Goal: Book appointment/travel/reservation

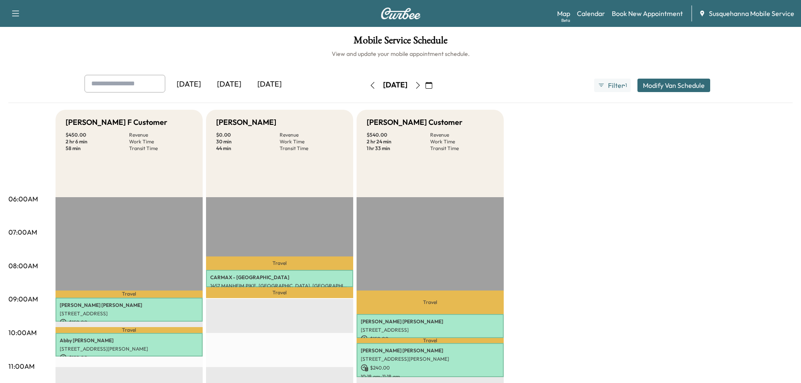
click at [369, 85] on icon "button" at bounding box center [372, 85] width 7 height 7
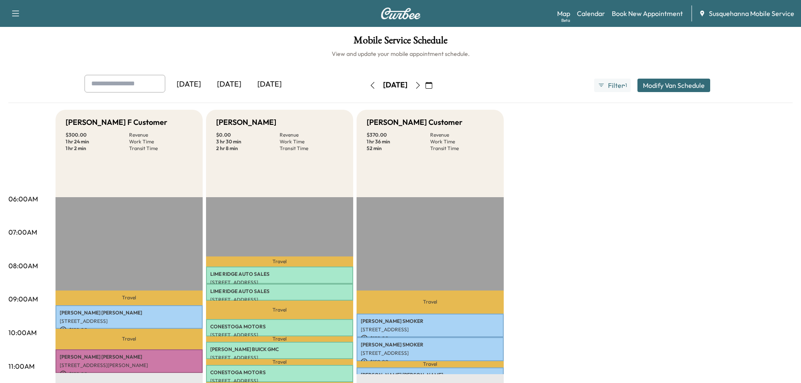
click at [421, 87] on icon "button" at bounding box center [418, 85] width 7 height 7
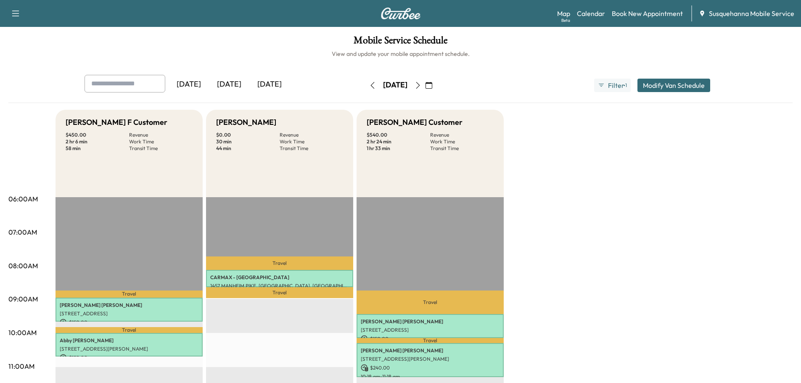
click at [421, 87] on icon "button" at bounding box center [418, 85] width 7 height 7
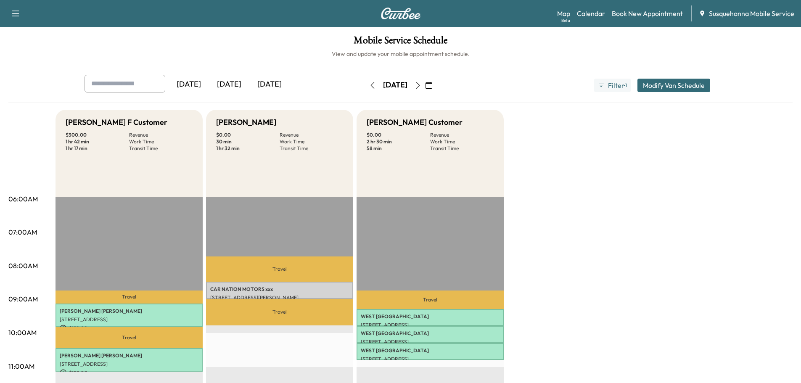
scroll to position [90, 0]
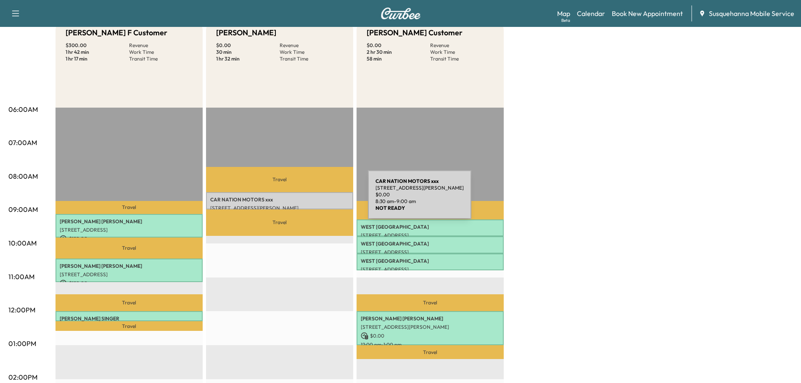
click at [305, 200] on p "CAR NATION MOTORS xxx" at bounding box center [279, 199] width 139 height 7
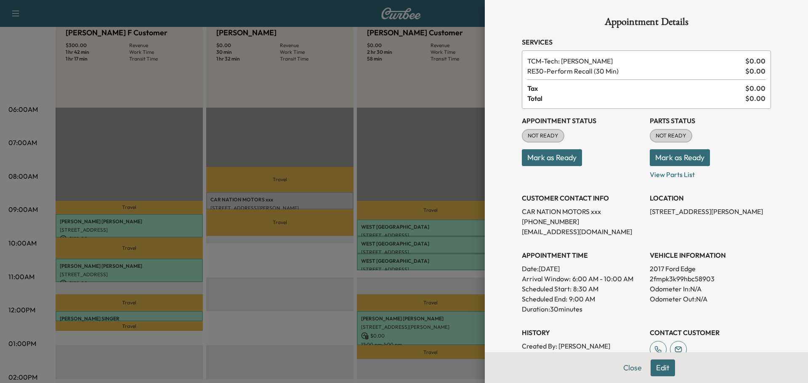
click at [649, 157] on button "Mark as Ready" at bounding box center [679, 157] width 60 height 17
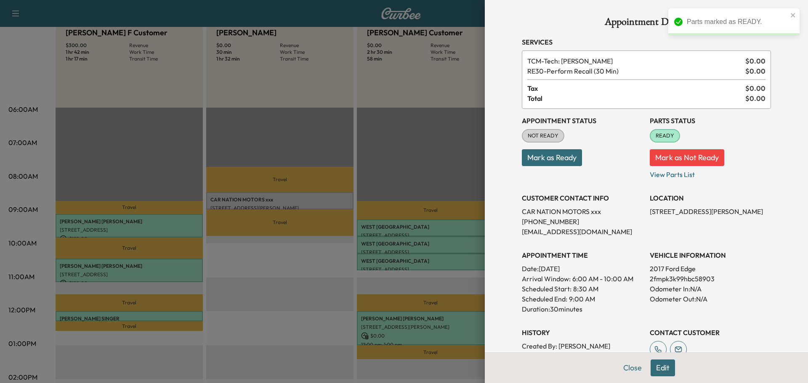
click at [522, 160] on button "Mark as Ready" at bounding box center [552, 157] width 60 height 17
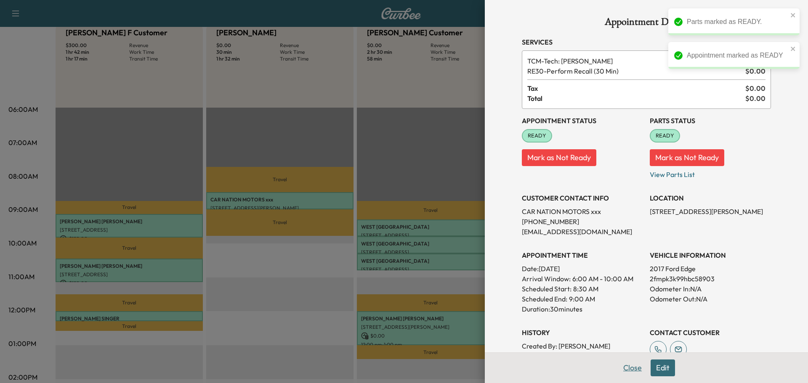
click at [628, 371] on button "Close" at bounding box center [631, 368] width 29 height 17
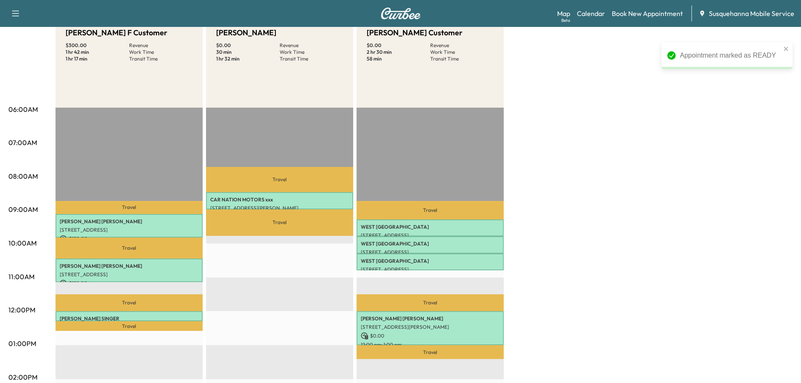
scroll to position [0, 0]
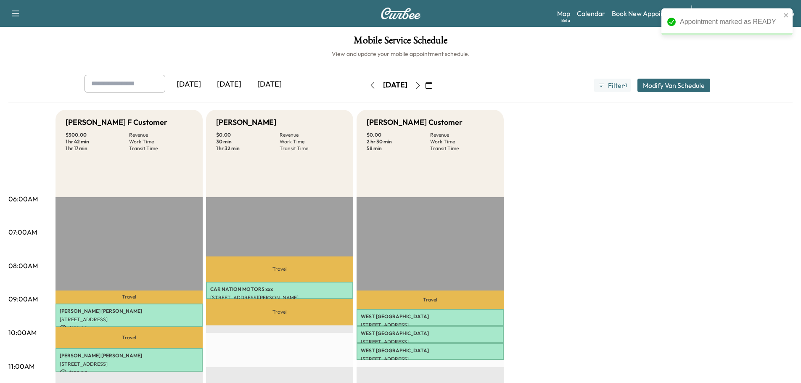
click at [421, 85] on icon "button" at bounding box center [418, 85] width 7 height 7
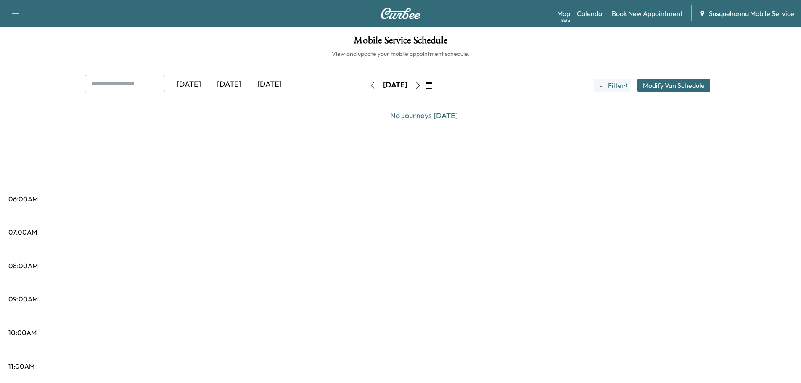
click at [421, 85] on icon "button" at bounding box center [418, 85] width 7 height 7
click at [432, 87] on icon "button" at bounding box center [429, 85] width 7 height 7
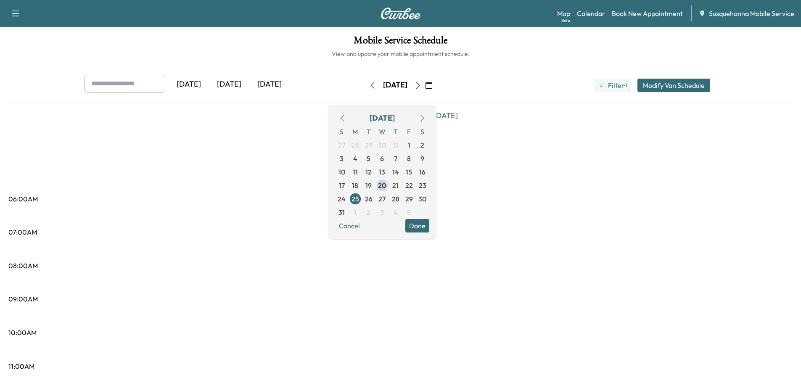
click at [387, 183] on span "20" at bounding box center [382, 185] width 8 height 10
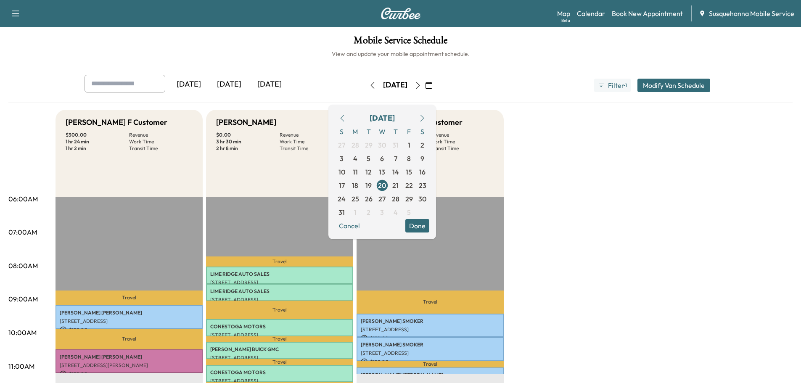
click at [429, 222] on button "Done" at bounding box center [417, 225] width 24 height 13
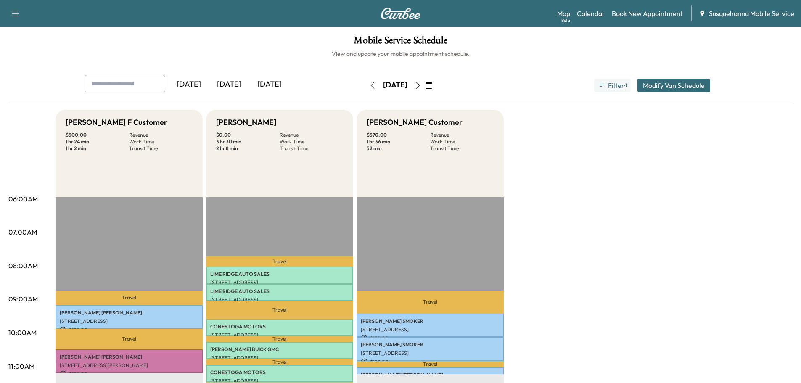
click at [421, 83] on icon "button" at bounding box center [418, 85] width 7 height 7
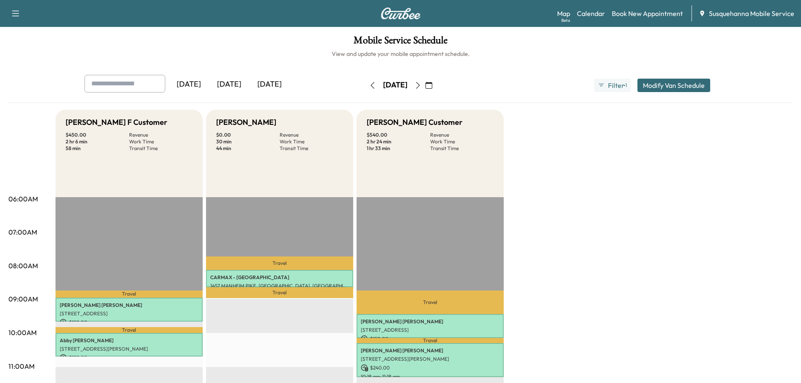
click at [421, 87] on icon "button" at bounding box center [418, 85] width 7 height 7
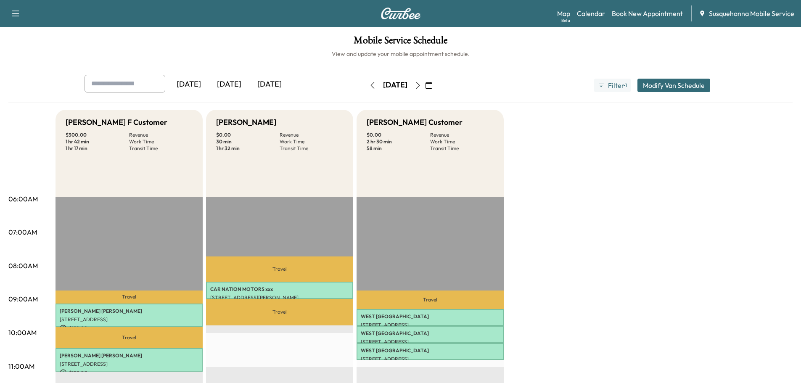
click at [421, 86] on icon "button" at bounding box center [418, 85] width 7 height 7
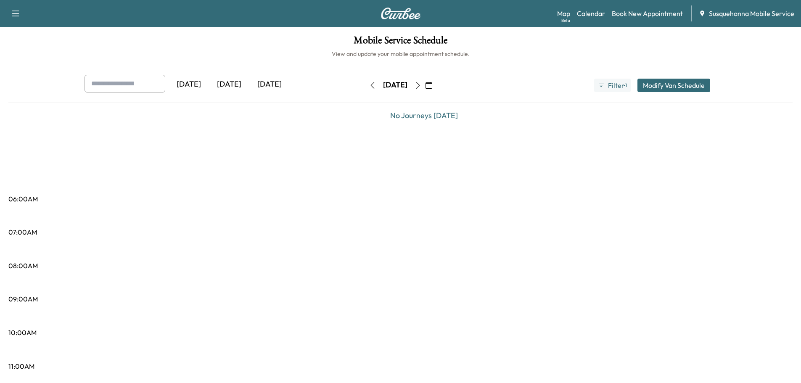
click at [369, 86] on icon "button" at bounding box center [372, 85] width 7 height 7
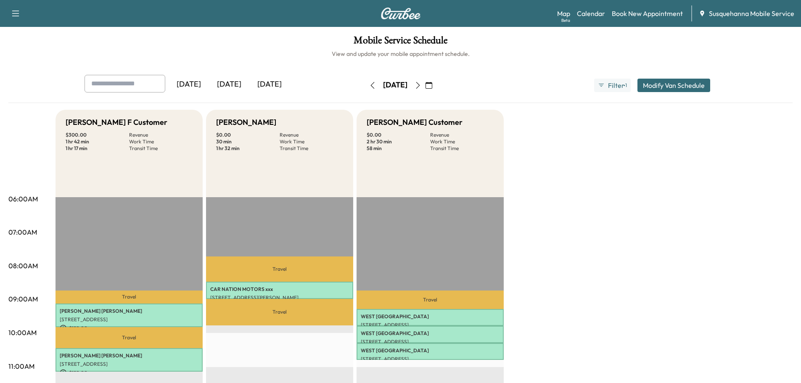
click at [369, 86] on icon "button" at bounding box center [372, 85] width 7 height 7
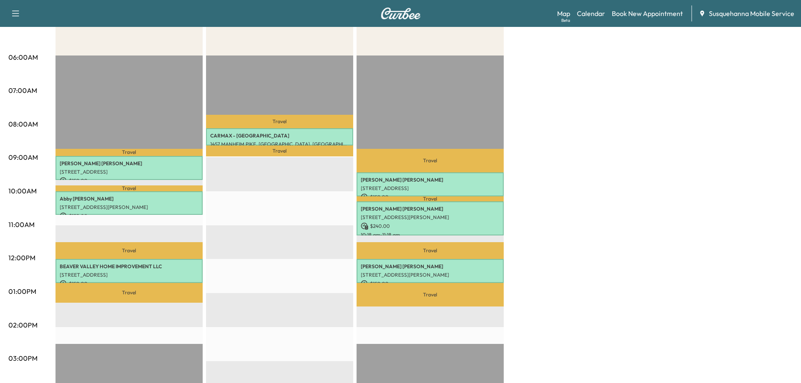
scroll to position [7, 0]
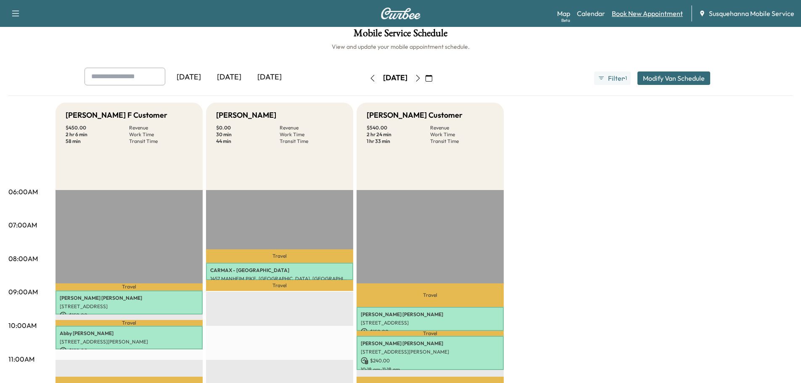
click at [624, 15] on link "Book New Appointment" at bounding box center [647, 13] width 71 height 10
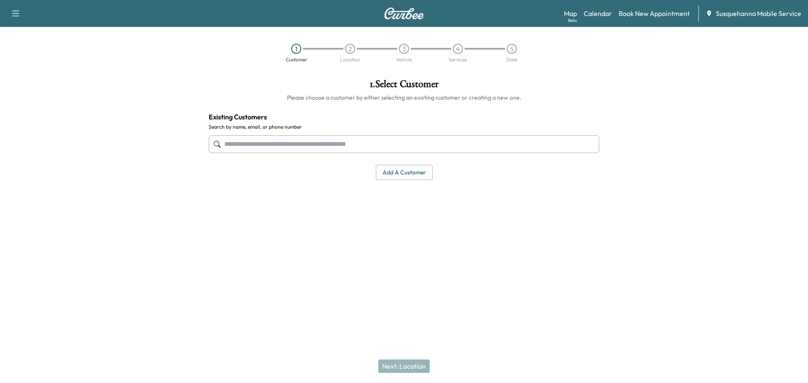
click at [294, 147] on input "text" at bounding box center [404, 144] width 390 height 18
click at [341, 147] on input "text" at bounding box center [404, 144] width 390 height 18
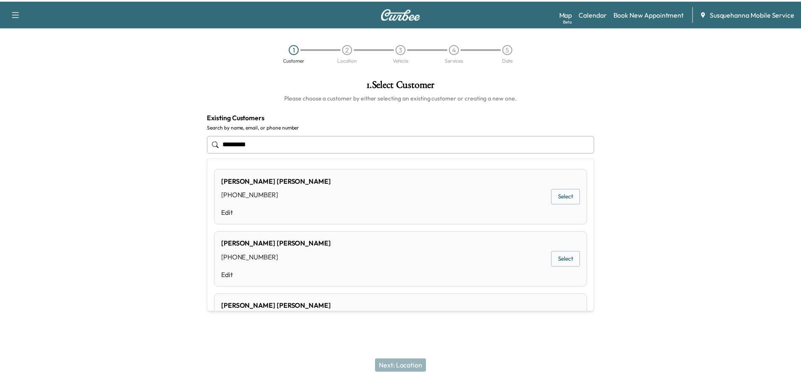
scroll to position [45, 0]
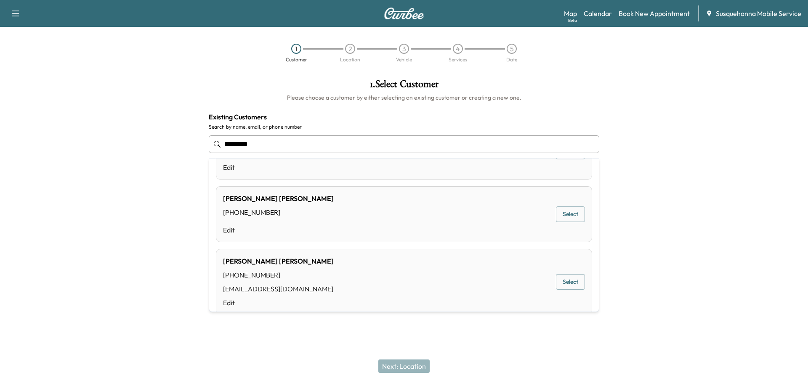
click at [347, 259] on div "[PERSON_NAME] [PHONE_NUMBER] [EMAIL_ADDRESS][DOMAIN_NAME] Edit Select" at bounding box center [404, 282] width 376 height 66
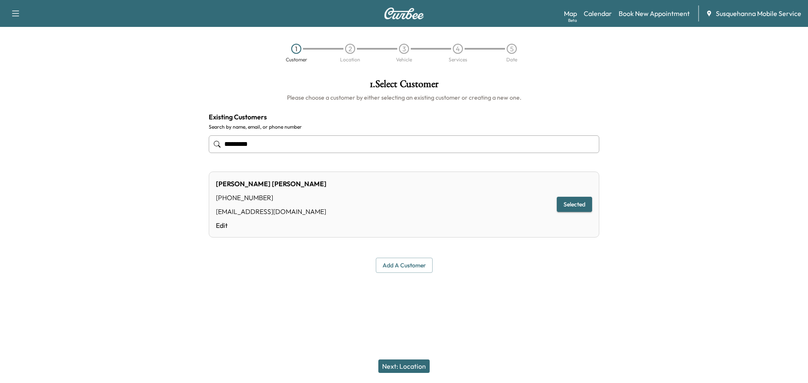
type input "*********"
click at [407, 364] on button "Next: Location" at bounding box center [403, 366] width 51 height 13
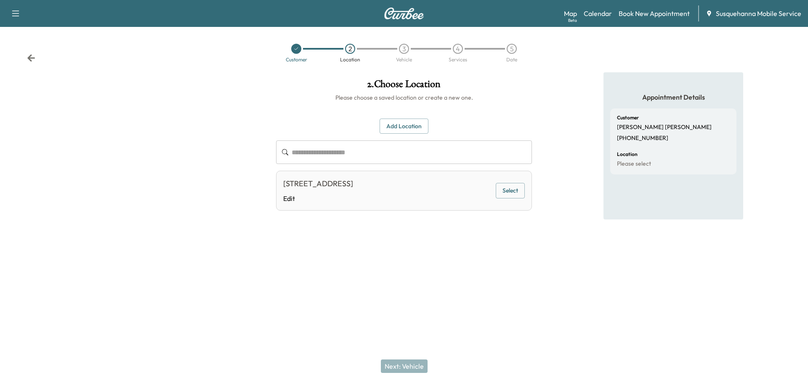
click at [420, 131] on button "Add Location" at bounding box center [403, 127] width 49 height 16
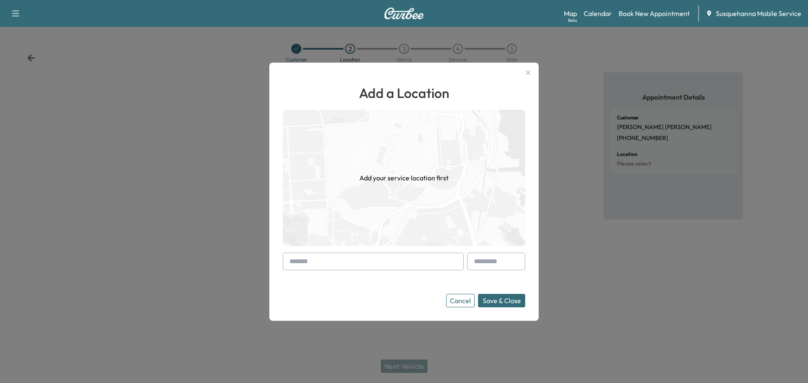
click at [383, 260] on input "text" at bounding box center [373, 262] width 181 height 18
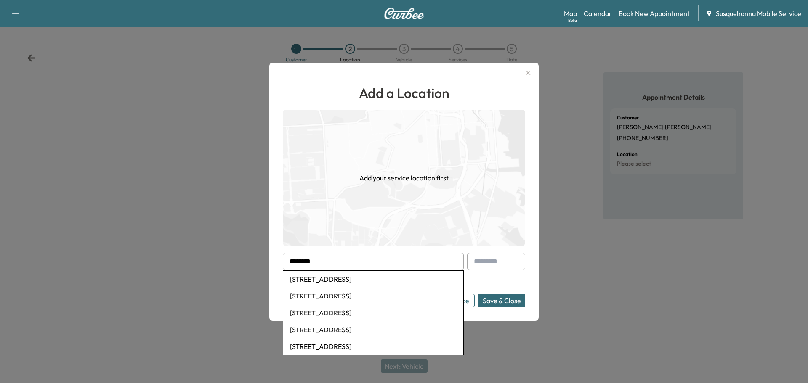
click at [375, 281] on li "[STREET_ADDRESS]" at bounding box center [373, 279] width 180 height 17
type input "**********"
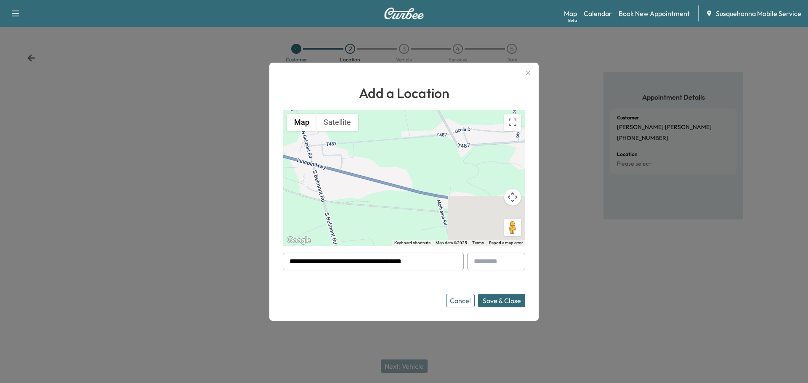
click at [509, 305] on button "Save & Close" at bounding box center [501, 300] width 47 height 13
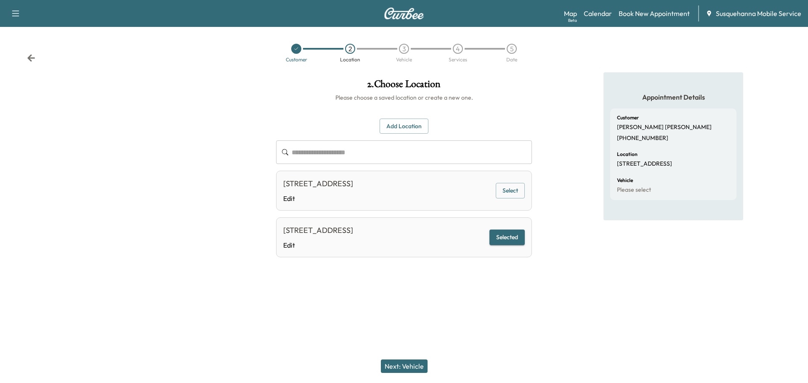
click at [406, 365] on button "Next: Vehicle" at bounding box center [404, 366] width 47 height 13
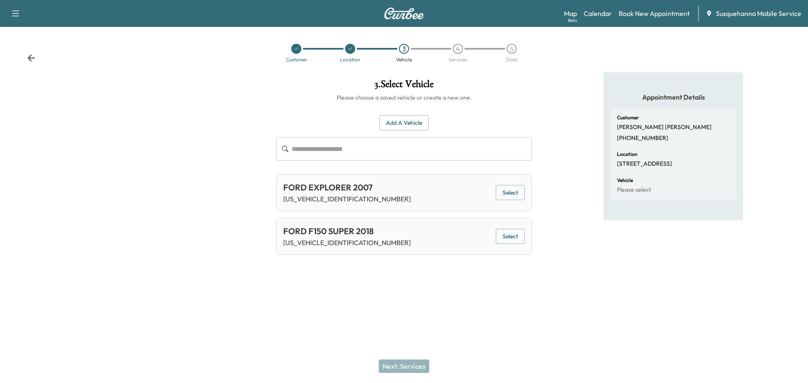
click at [516, 195] on button "Select" at bounding box center [509, 193] width 29 height 16
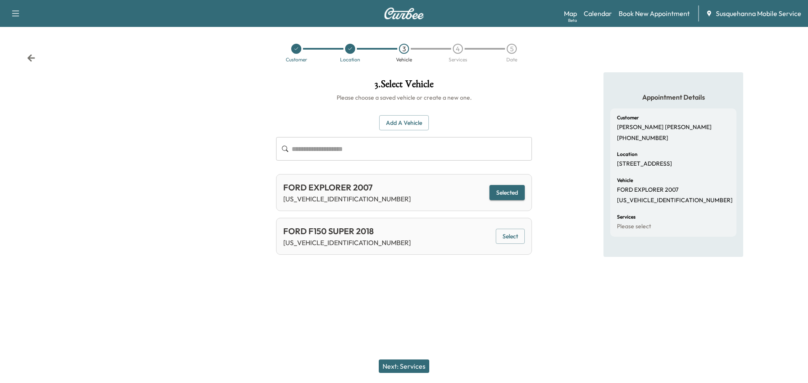
click at [414, 367] on button "Next: Services" at bounding box center [404, 366] width 50 height 13
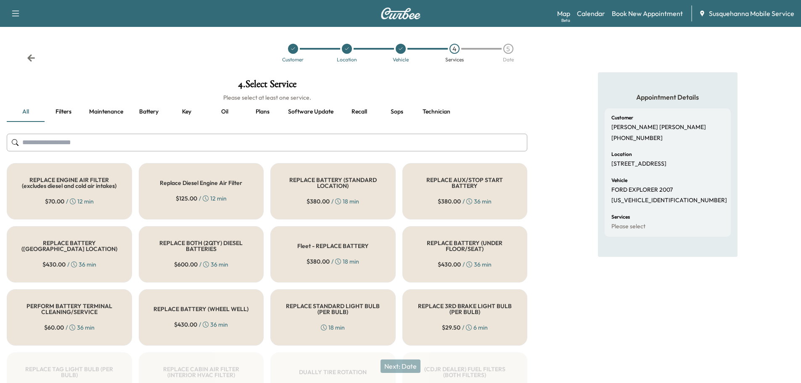
click at [328, 140] on input "text" at bounding box center [267, 143] width 521 height 18
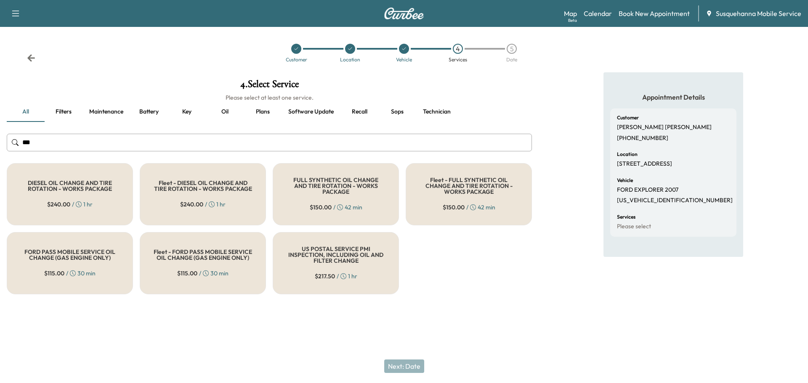
type input "***"
click at [327, 194] on div "FULL SYNTHETIC OIL CHANGE AND TIRE ROTATION - WORKS PACKAGE $ 150.00 / 42 min" at bounding box center [336, 194] width 126 height 62
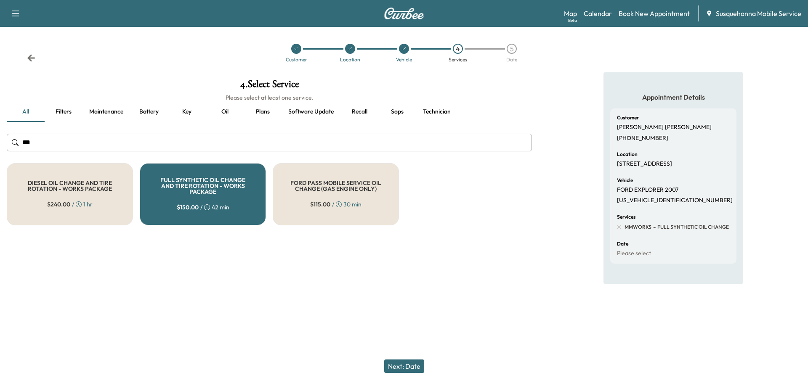
click at [408, 368] on button "Next: Date" at bounding box center [404, 366] width 40 height 13
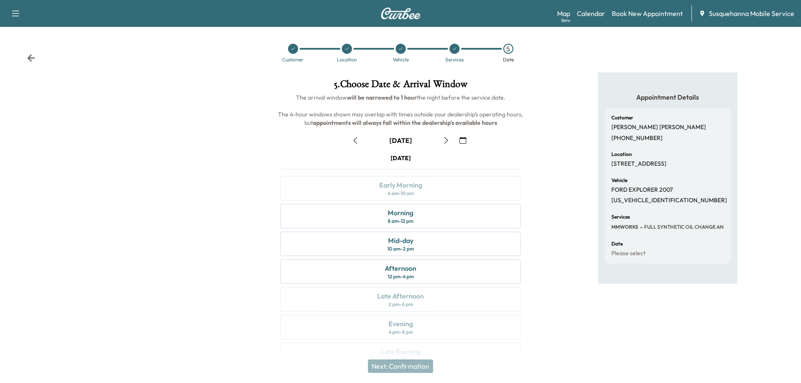
click at [464, 141] on icon "button" at bounding box center [463, 140] width 7 height 7
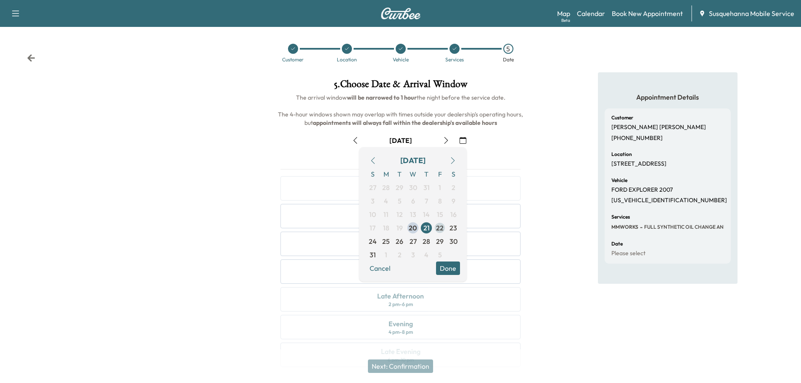
click at [442, 231] on span "22" at bounding box center [440, 228] width 8 height 10
click at [456, 270] on button "Done" at bounding box center [448, 268] width 24 height 13
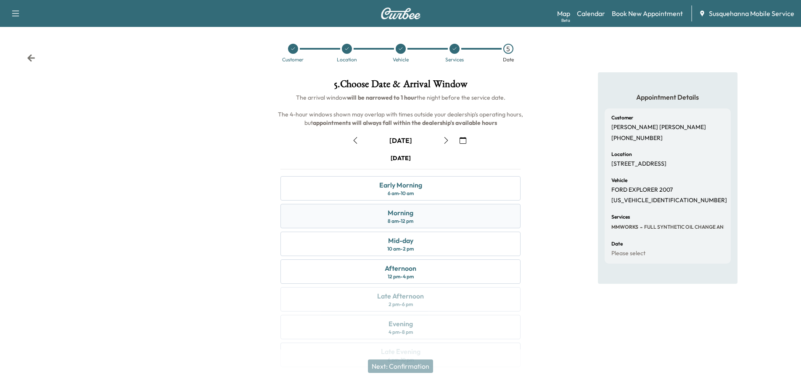
click at [406, 221] on div "8 am - 12 pm" at bounding box center [401, 221] width 26 height 7
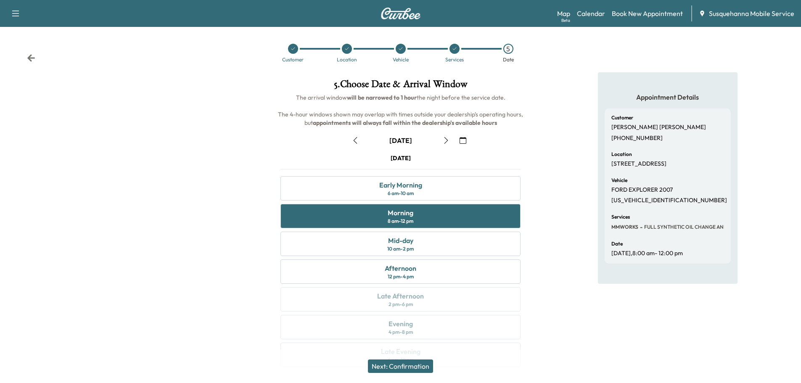
click at [419, 363] on button "Next: Confirmation" at bounding box center [400, 366] width 65 height 13
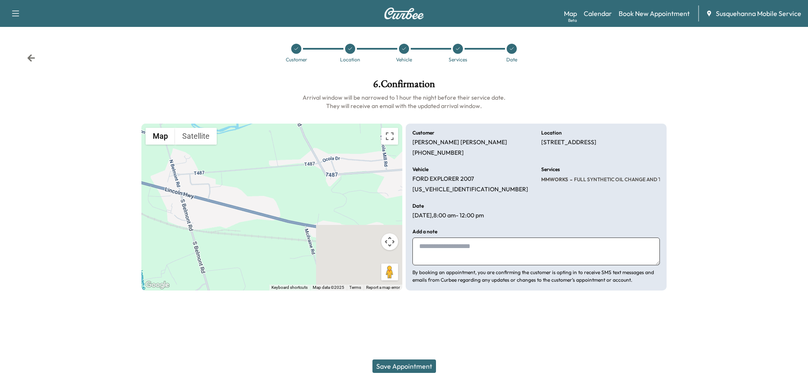
click at [493, 258] on textarea at bounding box center [535, 252] width 247 height 28
type textarea "**********"
drag, startPoint x: 542, startPoint y: 142, endPoint x: 658, endPoint y: 142, distance: 116.1
click at [658, 142] on div "Location [STREET_ADDRESS]" at bounding box center [600, 143] width 119 height 26
copy p "[STREET_ADDRESS]"
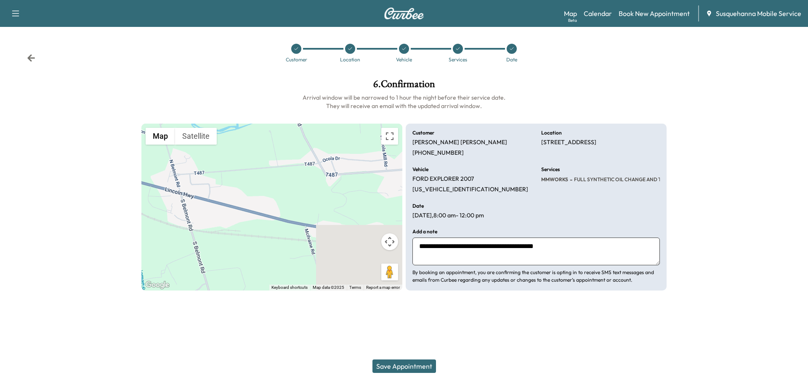
click at [409, 370] on button "Save Appointment" at bounding box center [404, 366] width 64 height 13
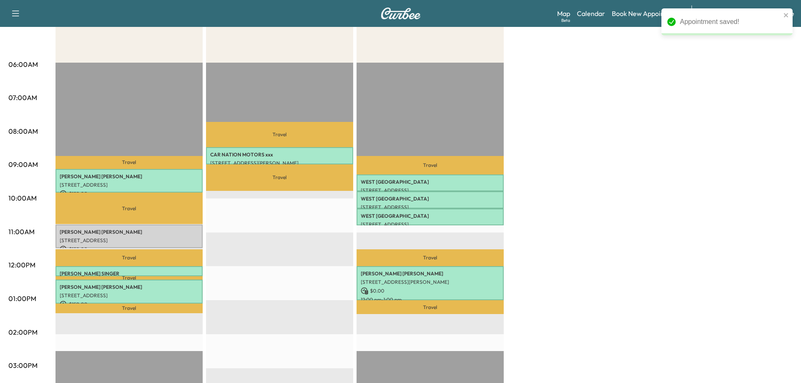
scroll to position [90, 0]
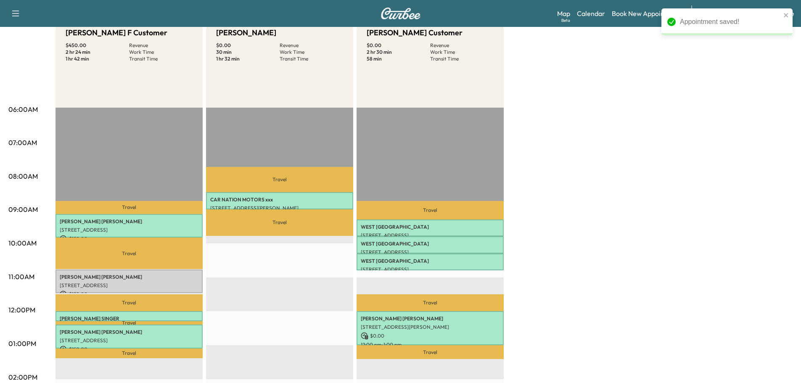
click at [576, 116] on div "[PERSON_NAME] F Customer $ 450.00 Revenue 2 hr 24 min Work Time 1 hr 42 min Tra…" at bounding box center [424, 335] width 737 height 631
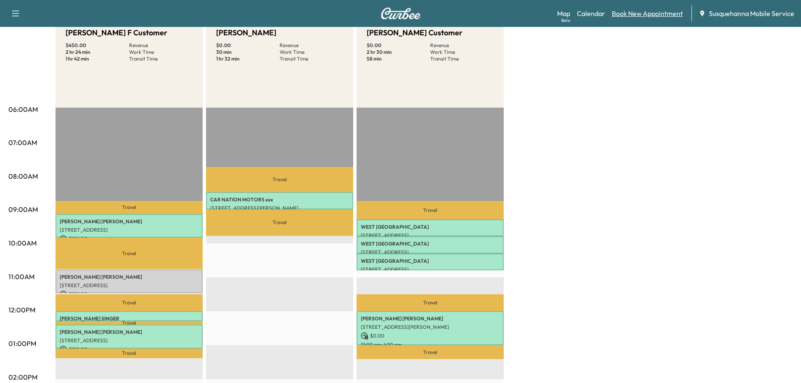
click at [635, 11] on link "Book New Appointment" at bounding box center [647, 13] width 71 height 10
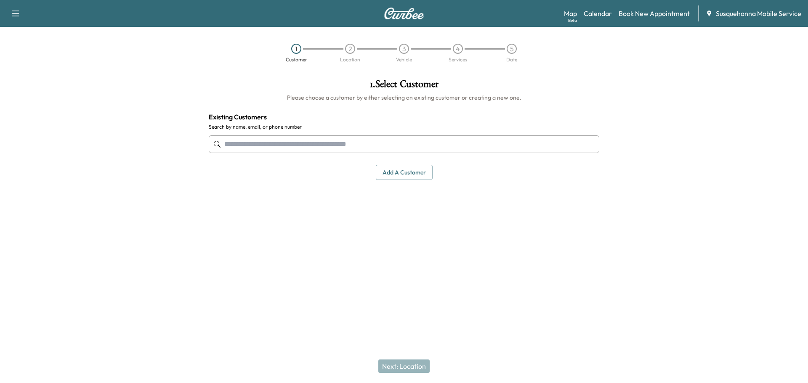
click at [360, 143] on input "text" at bounding box center [404, 144] width 390 height 18
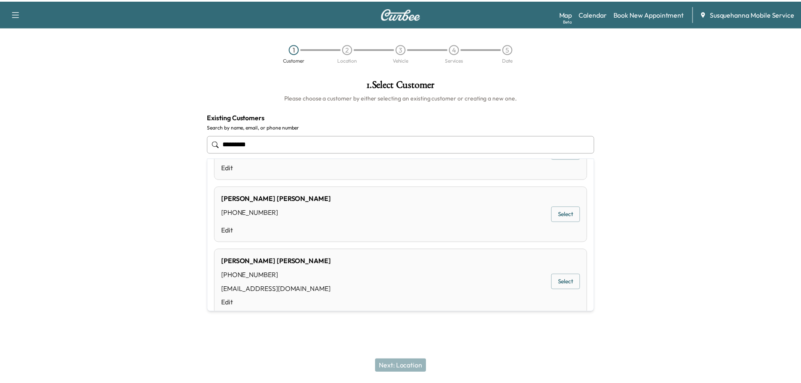
scroll to position [90, 0]
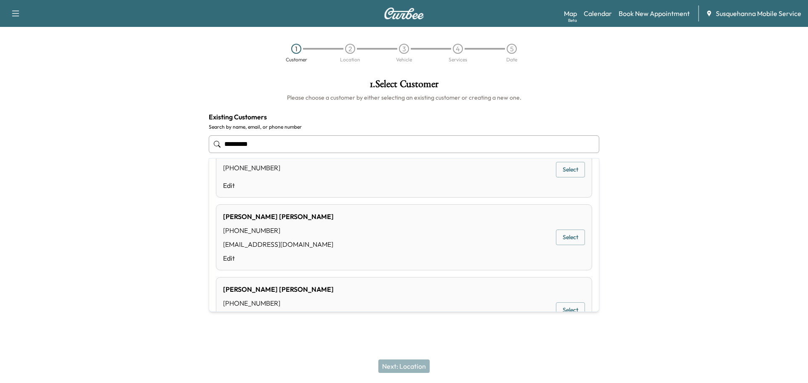
click at [313, 236] on div "[PERSON_NAME] [PHONE_NUMBER] [EMAIL_ADDRESS][DOMAIN_NAME] Edit Select" at bounding box center [404, 237] width 376 height 66
type input "*********"
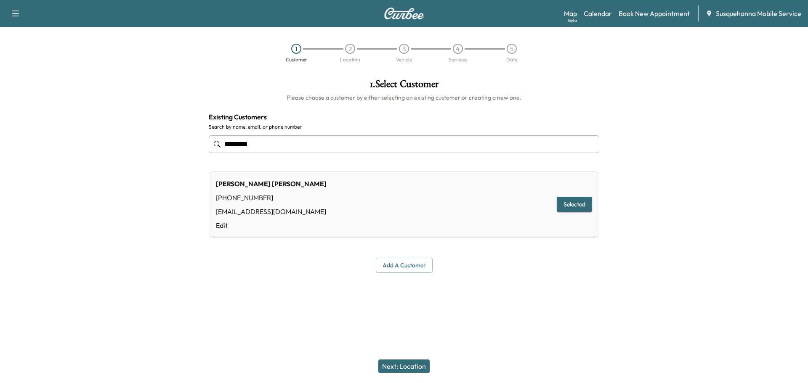
click at [391, 363] on button "Next: Location" at bounding box center [403, 366] width 51 height 13
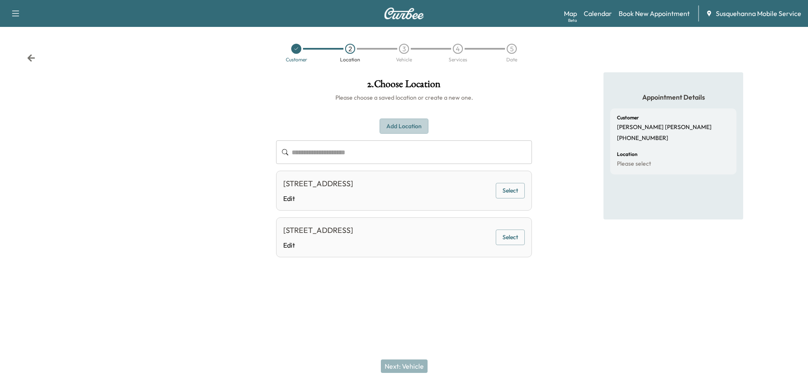
click at [411, 122] on button "Add Location" at bounding box center [403, 127] width 49 height 16
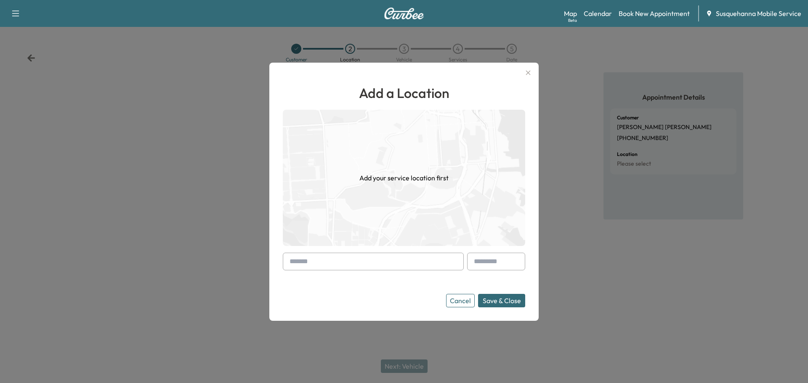
click at [363, 268] on input "text" at bounding box center [373, 262] width 181 height 18
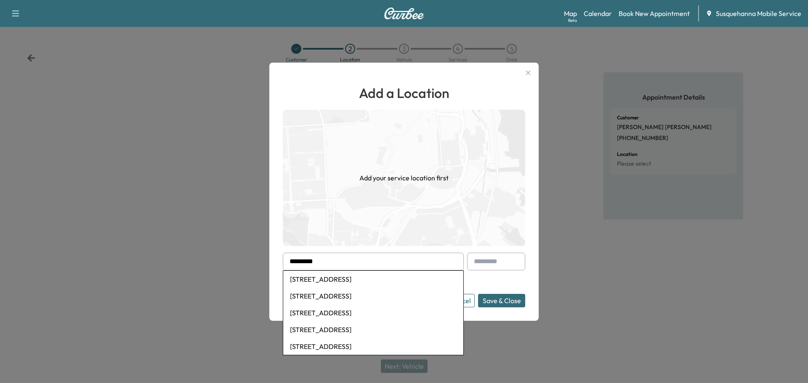
click at [361, 282] on li "[STREET_ADDRESS]" at bounding box center [373, 279] width 180 height 17
type input "**********"
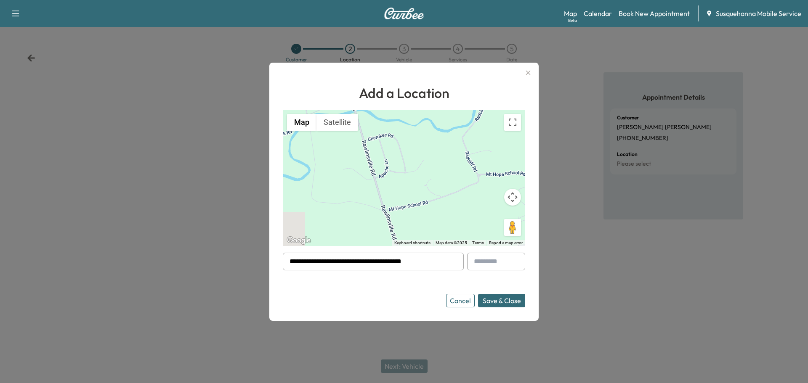
click at [501, 301] on button "Save & Close" at bounding box center [501, 300] width 47 height 13
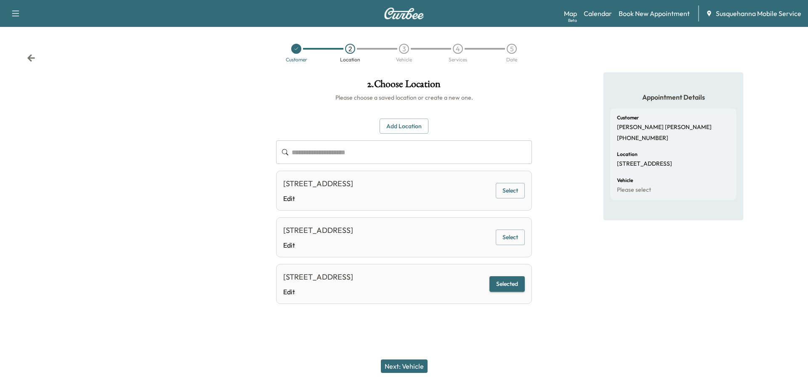
click at [414, 363] on button "Next: Vehicle" at bounding box center [404, 366] width 47 height 13
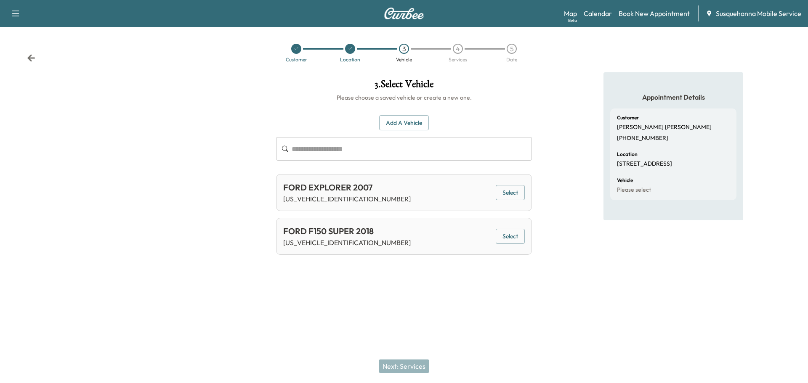
click at [514, 238] on button "Select" at bounding box center [509, 237] width 29 height 16
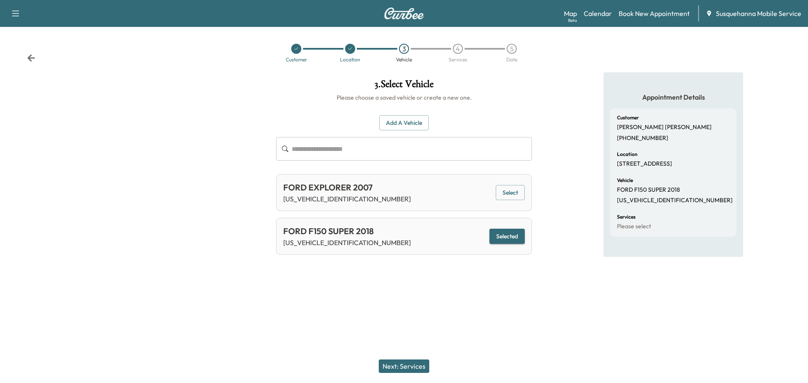
click at [416, 366] on button "Next: Services" at bounding box center [404, 366] width 50 height 13
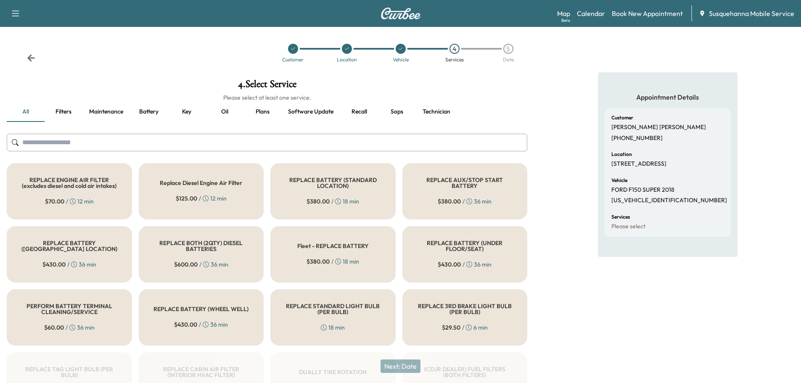
click at [348, 149] on input "text" at bounding box center [267, 143] width 521 height 18
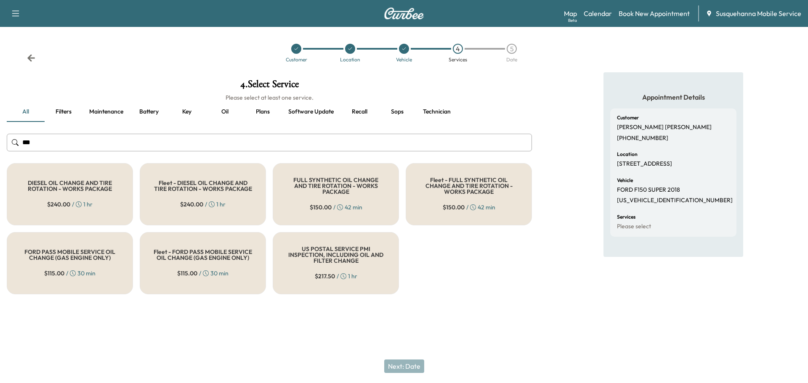
type input "***"
click at [327, 174] on div "FULL SYNTHETIC OIL CHANGE AND TIRE ROTATION - WORKS PACKAGE $ 150.00 / 42 min" at bounding box center [336, 194] width 126 height 62
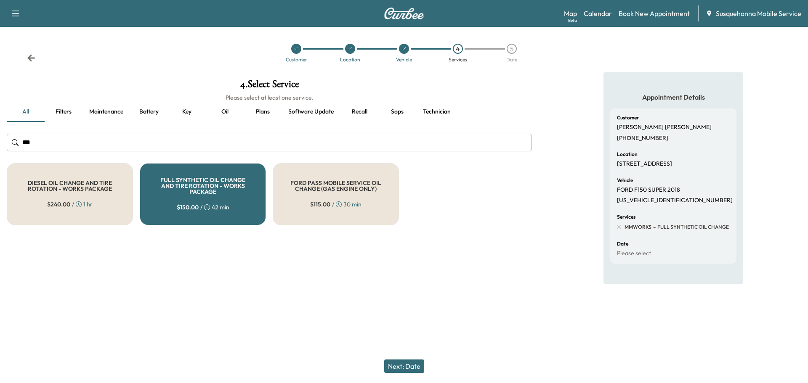
click at [393, 363] on button "Next: Date" at bounding box center [404, 366] width 40 height 13
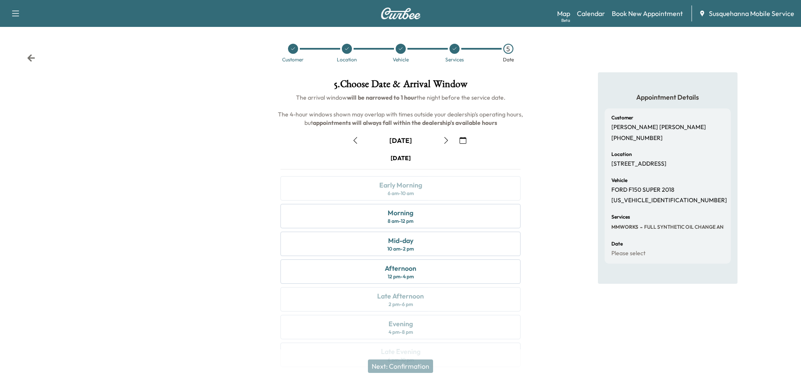
click at [463, 142] on icon "button" at bounding box center [463, 140] width 7 height 7
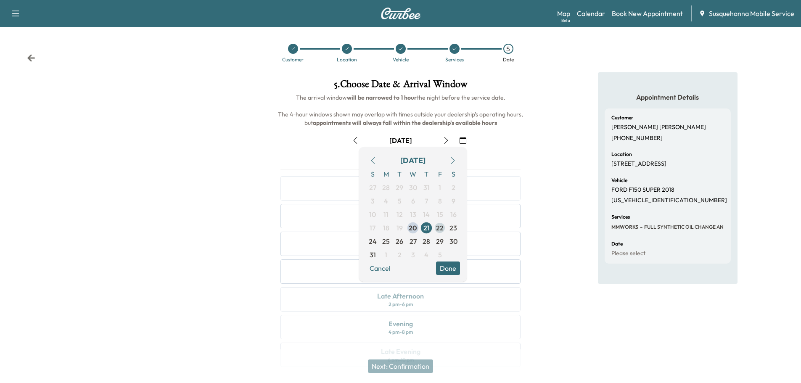
click at [442, 226] on span "22" at bounding box center [440, 228] width 8 height 10
click at [445, 272] on button "Done" at bounding box center [448, 268] width 24 height 13
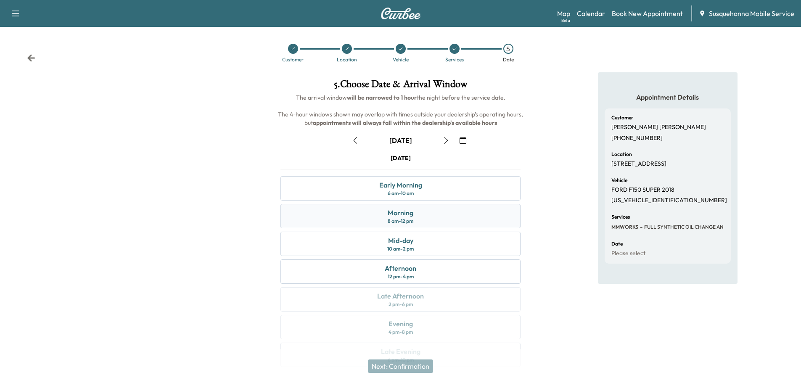
click at [453, 217] on div "Morning 8 am - 12 pm" at bounding box center [401, 216] width 240 height 24
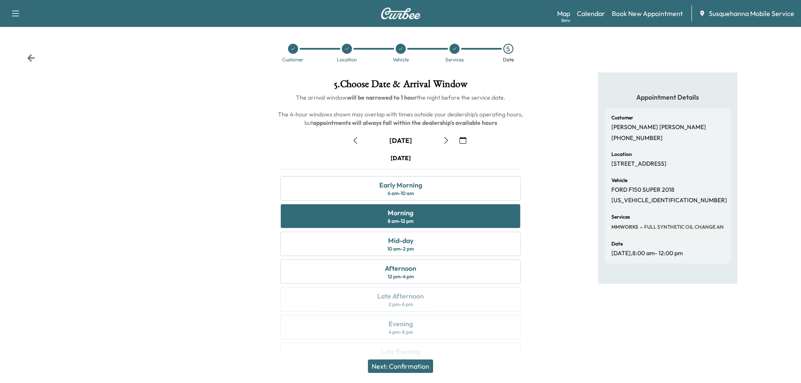
click at [424, 366] on button "Next: Confirmation" at bounding box center [400, 366] width 65 height 13
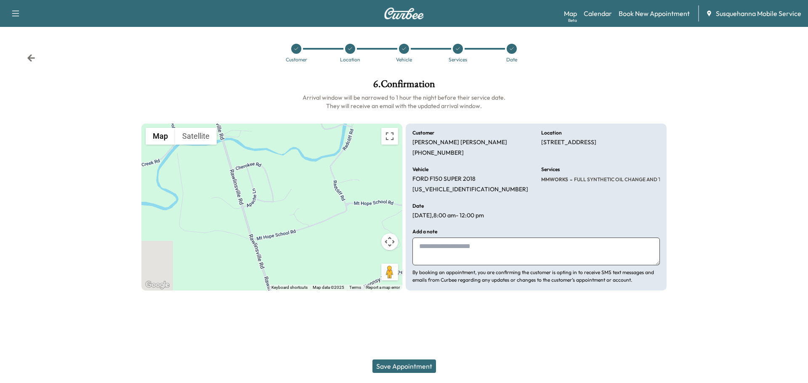
click at [501, 254] on textarea at bounding box center [535, 252] width 247 height 28
type textarea "**********"
drag, startPoint x: 544, startPoint y: 142, endPoint x: 557, endPoint y: 147, distance: 13.8
click at [557, 146] on p "[STREET_ADDRESS]" at bounding box center [568, 143] width 55 height 8
click at [542, 140] on p "[STREET_ADDRESS]" at bounding box center [568, 143] width 55 height 8
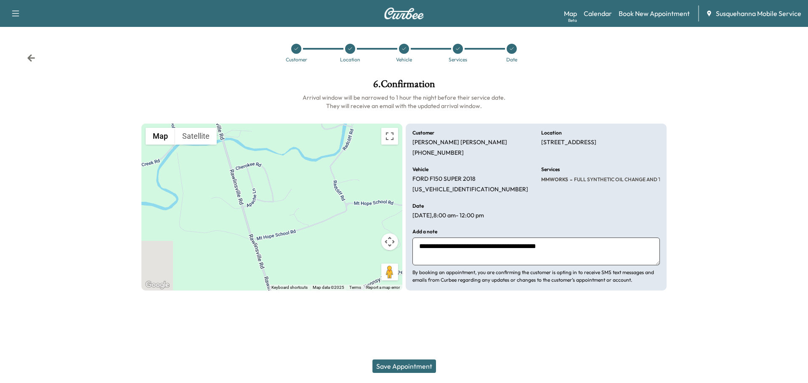
drag, startPoint x: 540, startPoint y: 140, endPoint x: 557, endPoint y: 151, distance: 20.2
click at [557, 151] on div "**********" at bounding box center [535, 207] width 261 height 167
copy p "[STREET_ADDRESS]"
click at [412, 371] on button "Save Appointment" at bounding box center [404, 366] width 64 height 13
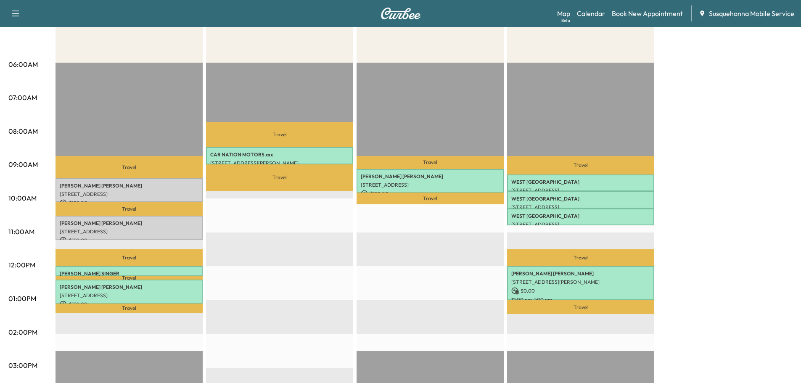
scroll to position [180, 0]
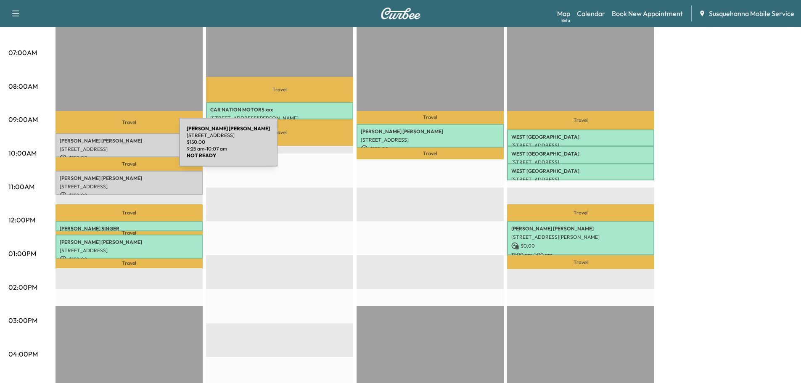
click at [116, 147] on p "[STREET_ADDRESS]" at bounding box center [129, 149] width 139 height 7
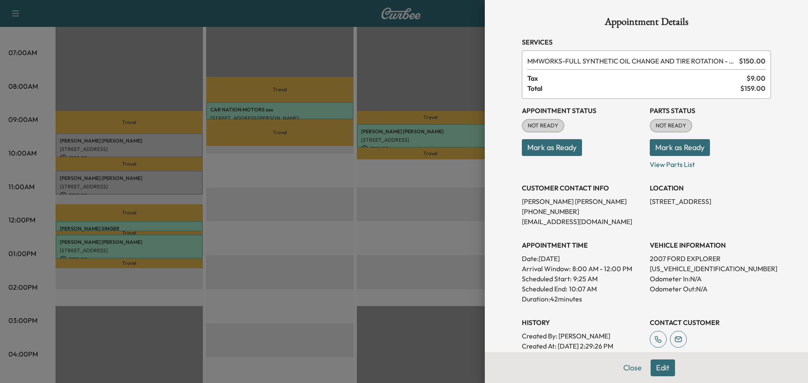
click at [665, 149] on button "Mark as Ready" at bounding box center [679, 147] width 60 height 17
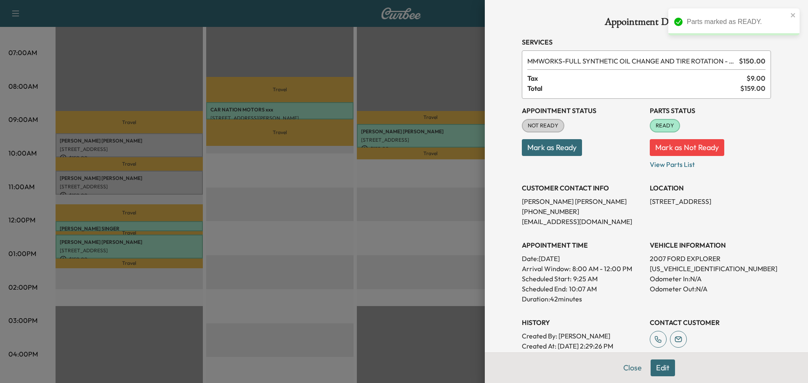
click at [563, 152] on button "Mark as Ready" at bounding box center [552, 147] width 60 height 17
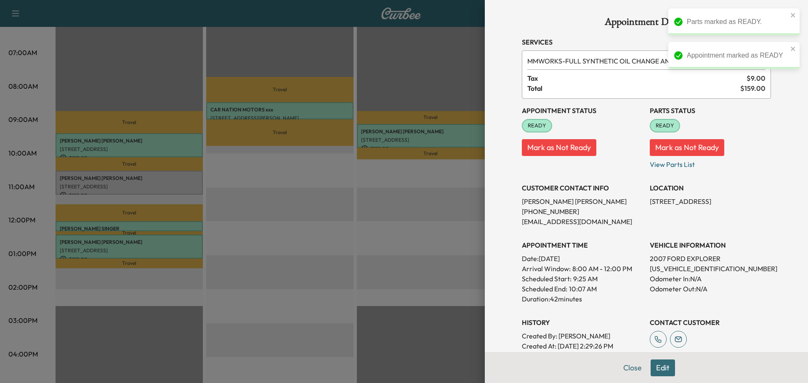
click at [179, 178] on div at bounding box center [404, 191] width 808 height 383
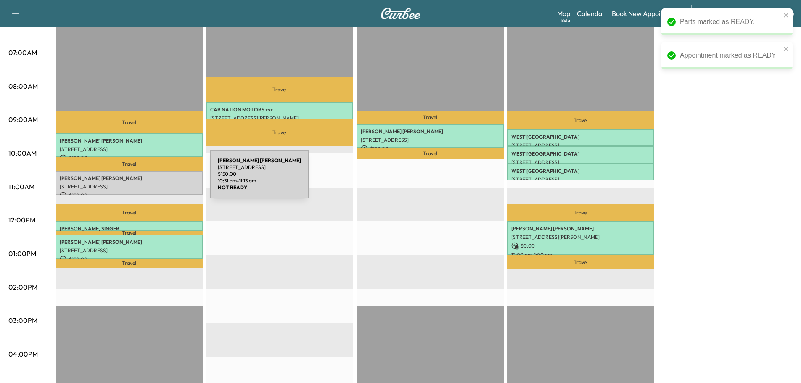
click at [147, 179] on p "[PERSON_NAME]" at bounding box center [129, 178] width 139 height 7
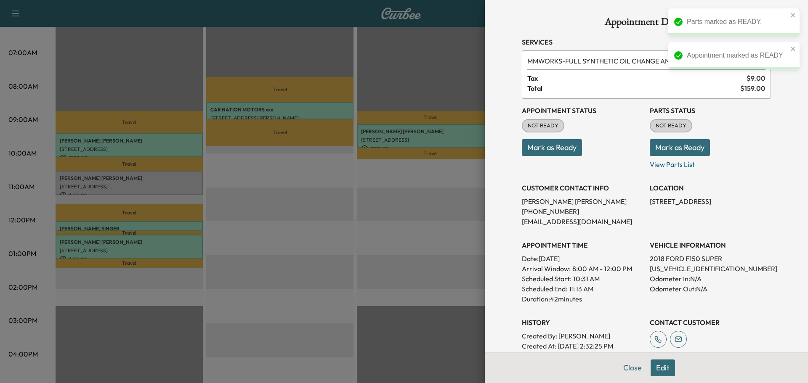
click at [671, 151] on button "Mark as Ready" at bounding box center [679, 147] width 60 height 17
click at [553, 154] on button "Mark as Ready" at bounding box center [552, 147] width 60 height 17
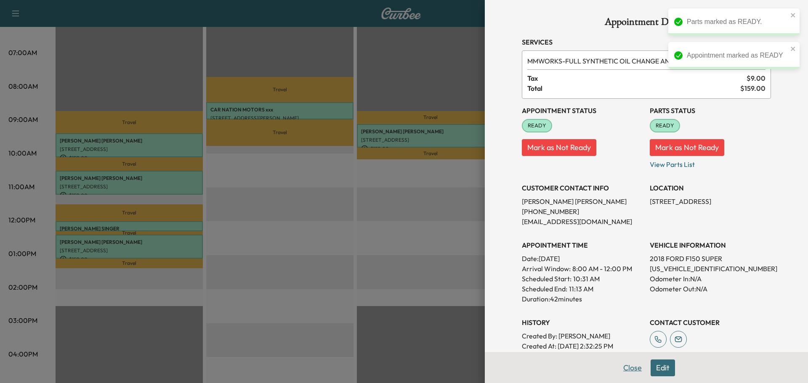
click at [631, 367] on button "Close" at bounding box center [631, 368] width 29 height 17
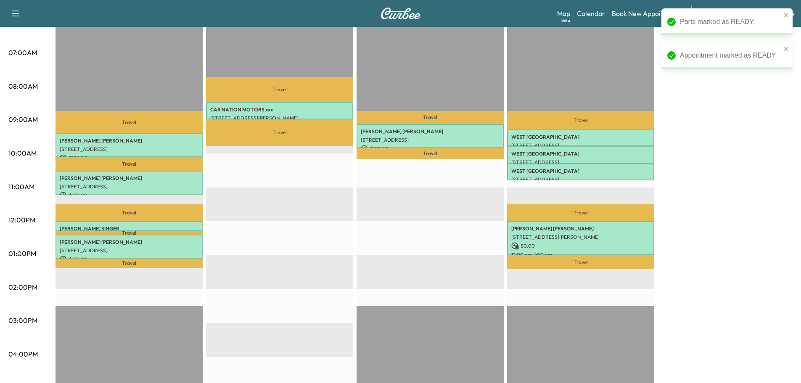
click at [750, 231] on div "[PERSON_NAME] F Customer $ 450.00 Revenue 2 hr 24 min Work Time 1 hr 27 min Tra…" at bounding box center [424, 245] width 737 height 631
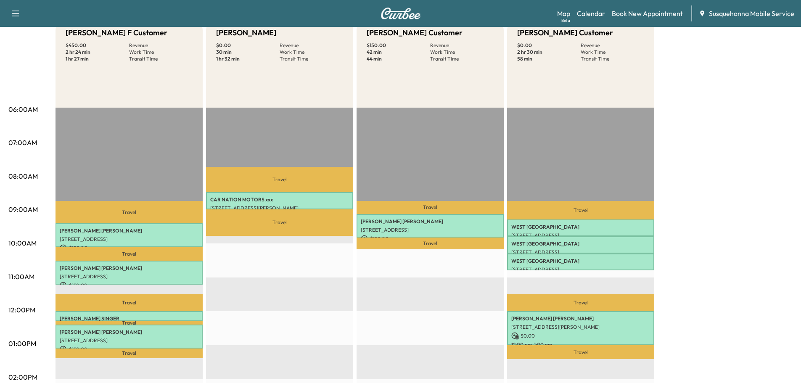
scroll to position [0, 0]
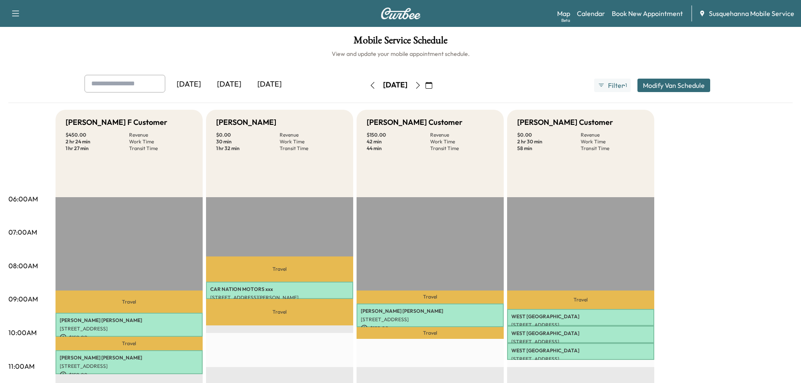
click at [369, 85] on icon "button" at bounding box center [372, 85] width 7 height 7
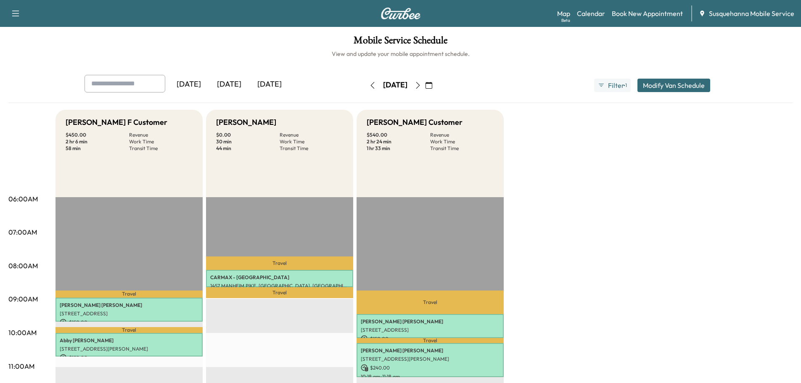
click at [369, 82] on icon "button" at bounding box center [372, 85] width 7 height 7
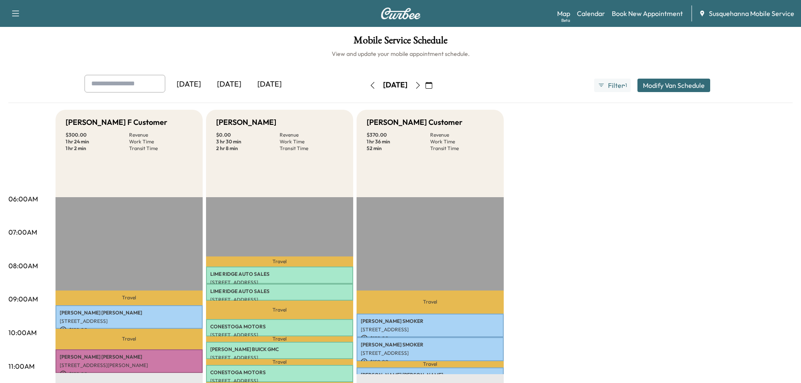
click at [421, 87] on icon "button" at bounding box center [418, 85] width 7 height 7
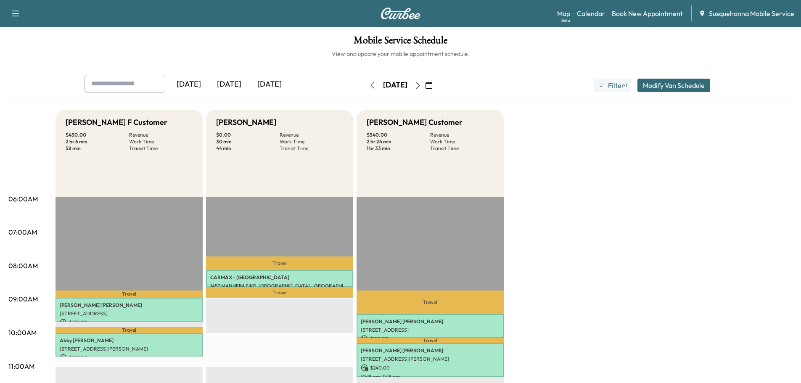
click at [425, 89] on button "button" at bounding box center [418, 85] width 14 height 13
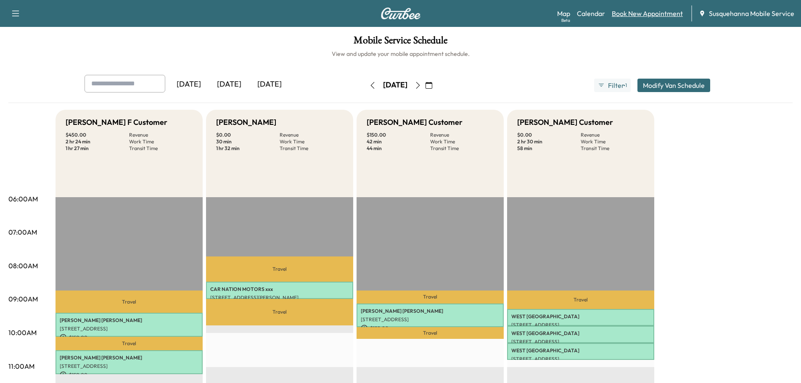
click at [657, 11] on link "Book New Appointment" at bounding box center [647, 13] width 71 height 10
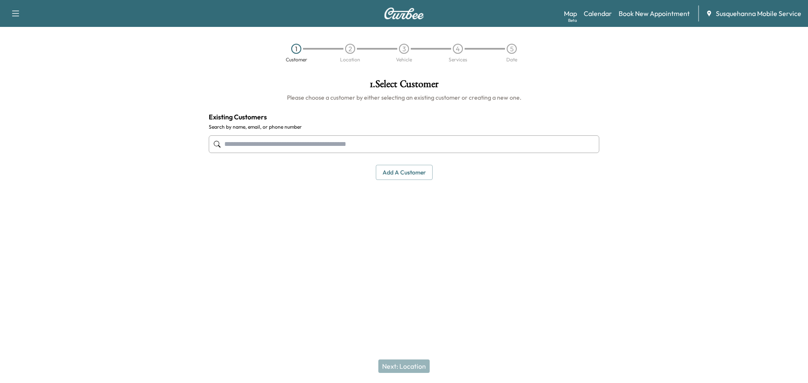
click at [371, 141] on input "text" at bounding box center [404, 144] width 390 height 18
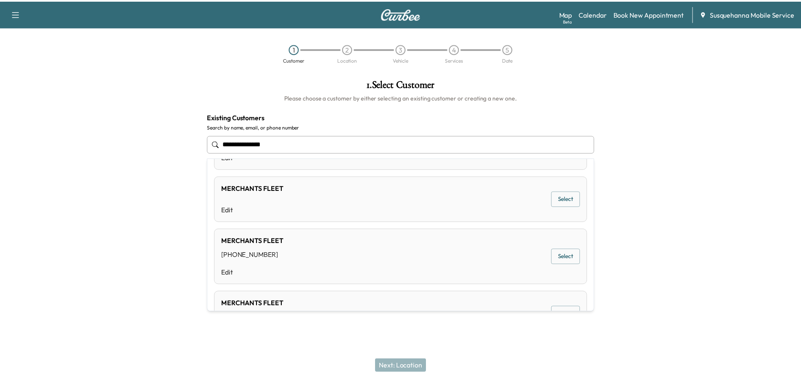
scroll to position [81, 0]
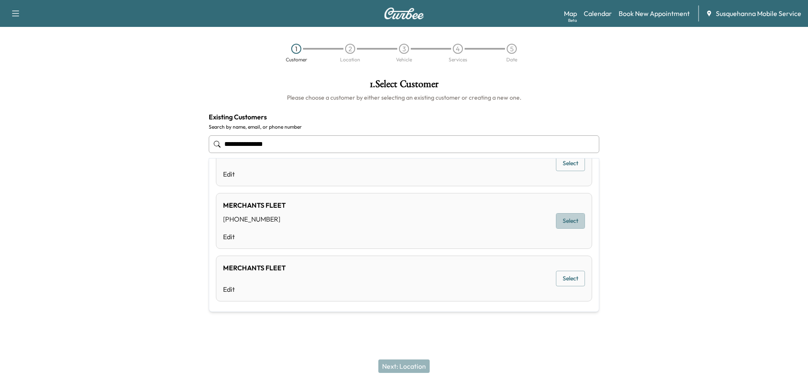
click at [561, 222] on button "Select" at bounding box center [570, 221] width 29 height 16
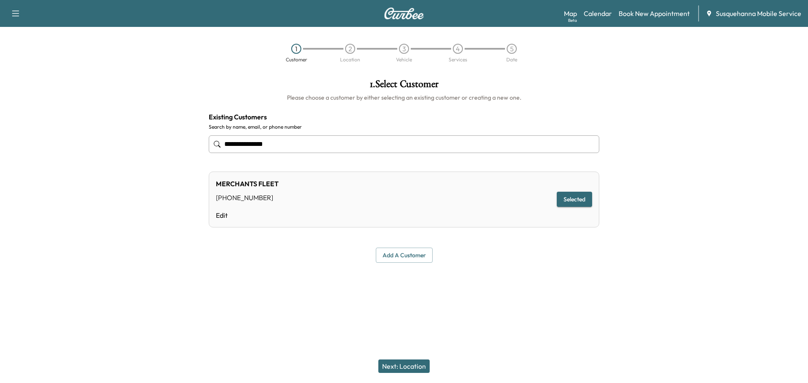
type input "**********"
click at [410, 366] on button "Next: Location" at bounding box center [403, 366] width 51 height 13
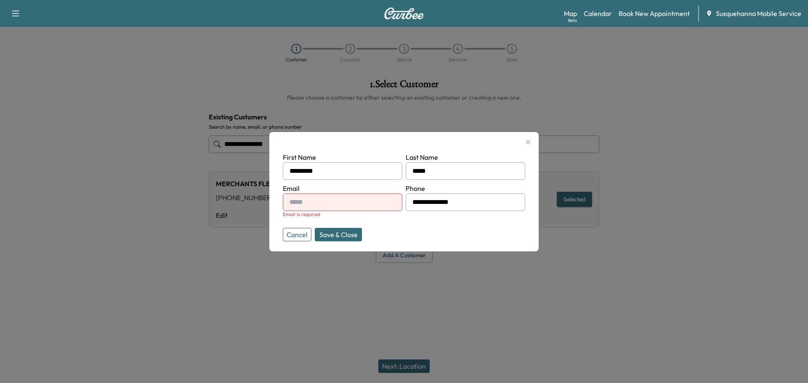
click at [311, 206] on input "text" at bounding box center [342, 202] width 119 height 18
type input "**********"
click at [347, 233] on button "Save & Close" at bounding box center [338, 234] width 47 height 13
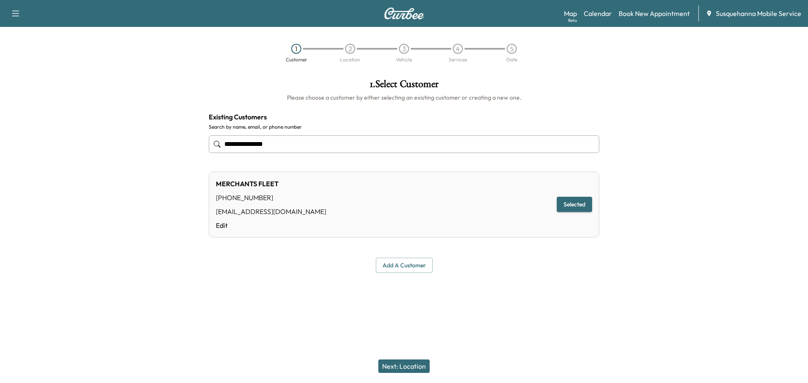
click at [413, 370] on button "Next: Location" at bounding box center [403, 366] width 51 height 13
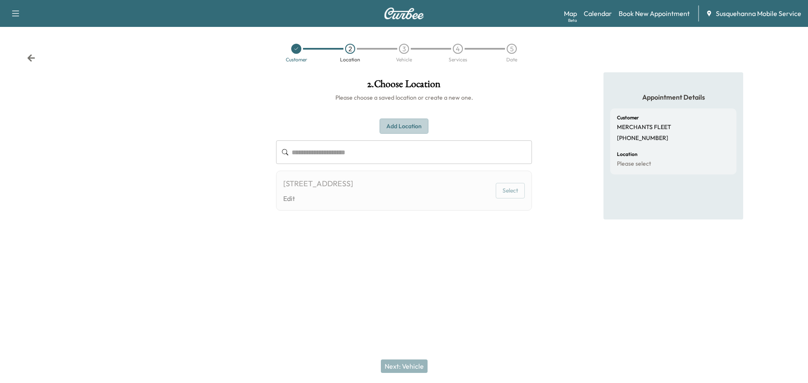
click at [407, 130] on button "Add Location" at bounding box center [403, 127] width 49 height 16
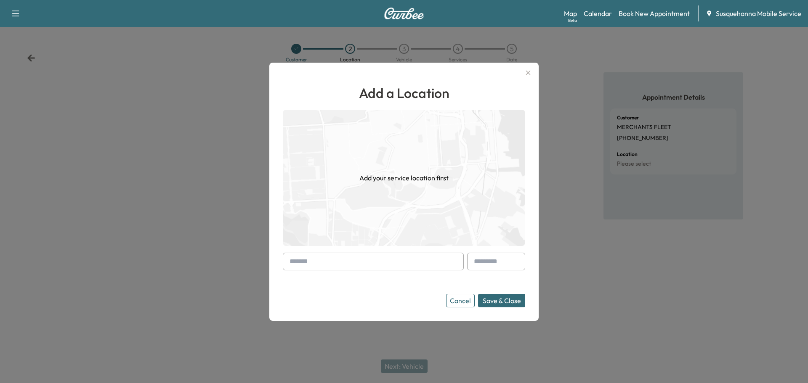
click at [382, 261] on input "text" at bounding box center [373, 262] width 181 height 18
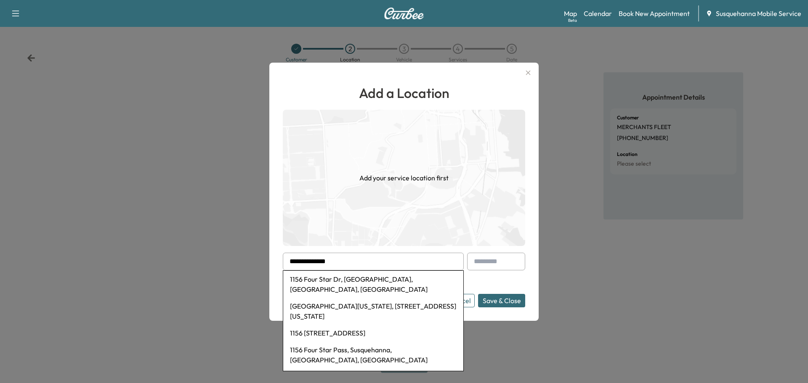
click at [350, 281] on li "1156 Four Star Dr, [GEOGRAPHIC_DATA], [GEOGRAPHIC_DATA], [GEOGRAPHIC_DATA]" at bounding box center [373, 284] width 180 height 27
type input "**********"
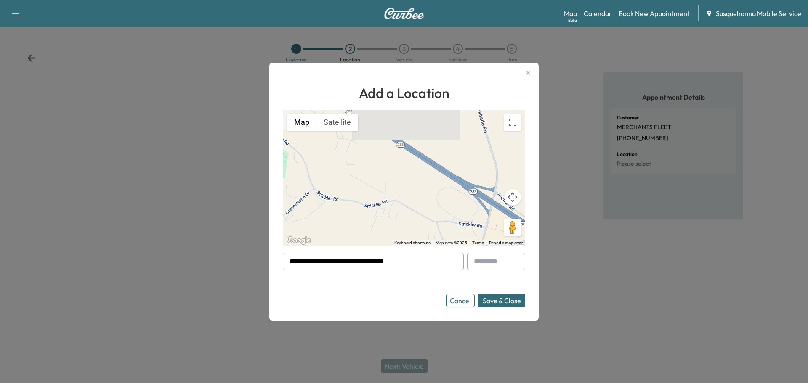
click at [491, 297] on button "Save & Close" at bounding box center [501, 300] width 47 height 13
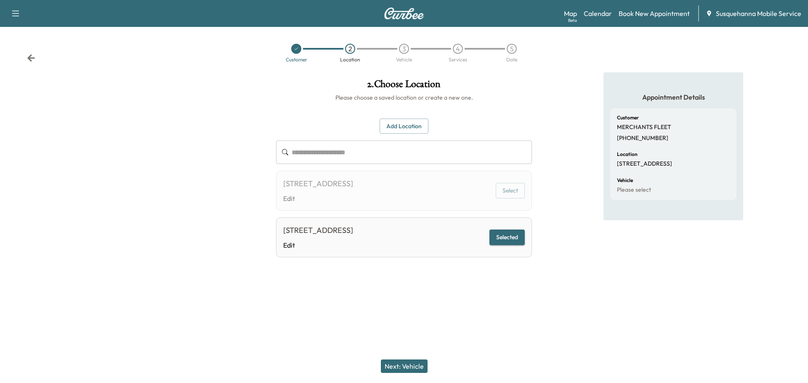
click at [404, 368] on button "Next: Vehicle" at bounding box center [404, 366] width 47 height 13
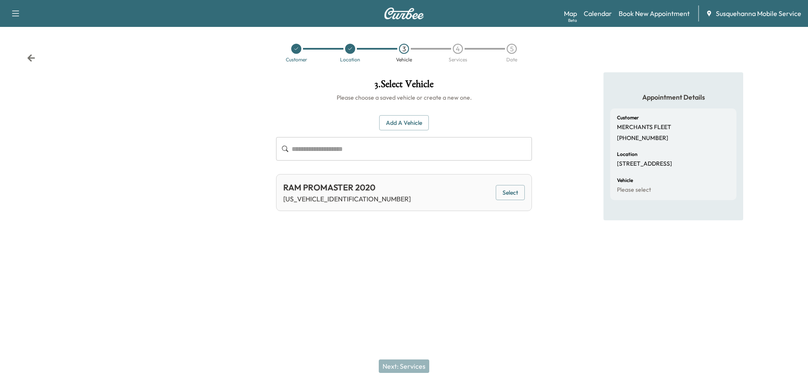
click at [405, 121] on button "Add a Vehicle" at bounding box center [404, 123] width 50 height 16
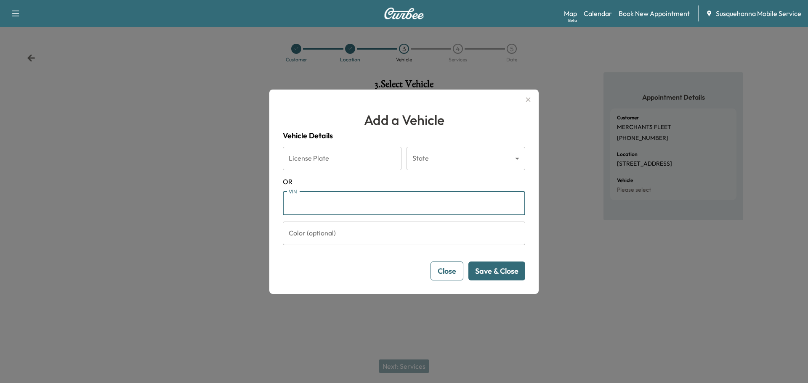
paste input "**********"
type input "**********"
click at [501, 274] on button "Save & Close" at bounding box center [496, 271] width 57 height 19
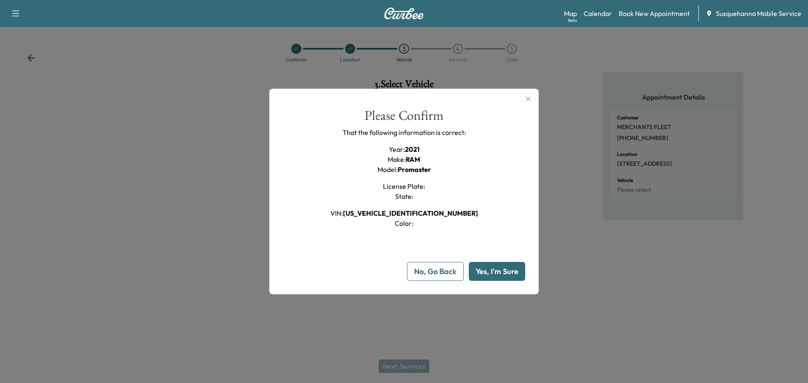
click at [506, 268] on button "Yes, I'm Sure" at bounding box center [497, 271] width 56 height 19
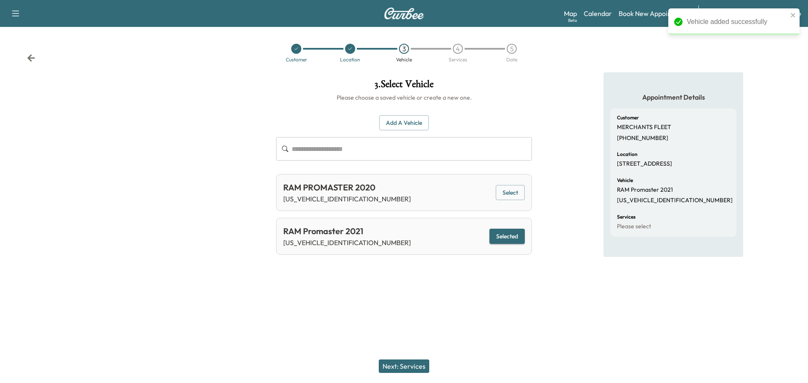
click at [421, 365] on button "Next: Services" at bounding box center [404, 366] width 50 height 13
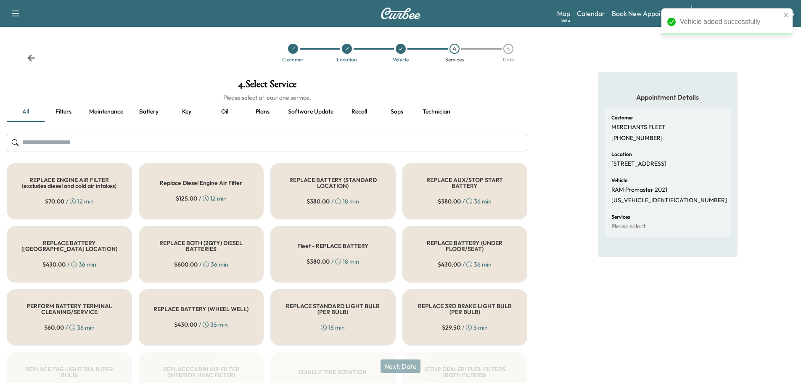
click at [360, 111] on button "Recall" at bounding box center [359, 112] width 38 height 20
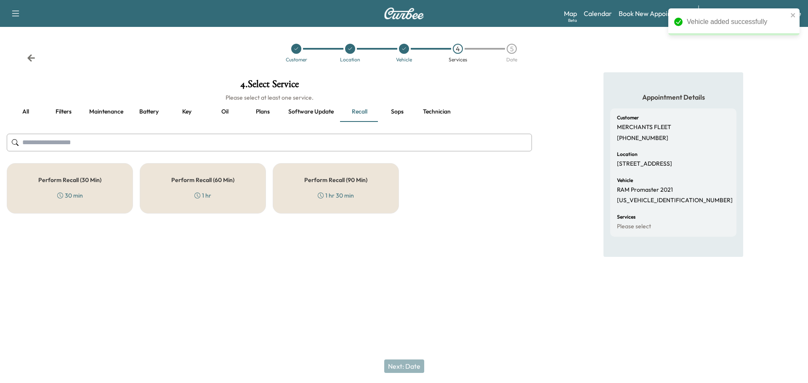
drag, startPoint x: 82, startPoint y: 185, endPoint x: 203, endPoint y: 163, distance: 122.6
click at [83, 183] on div "Perform Recall (30 Min) 30 min" at bounding box center [70, 188] width 126 height 50
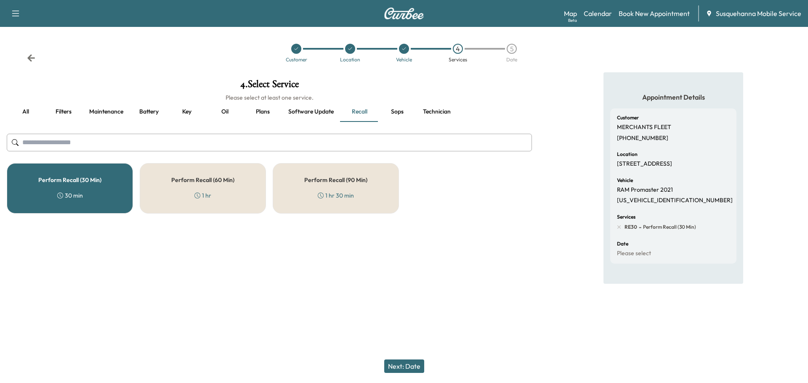
click at [434, 109] on button "Technician" at bounding box center [436, 112] width 41 height 20
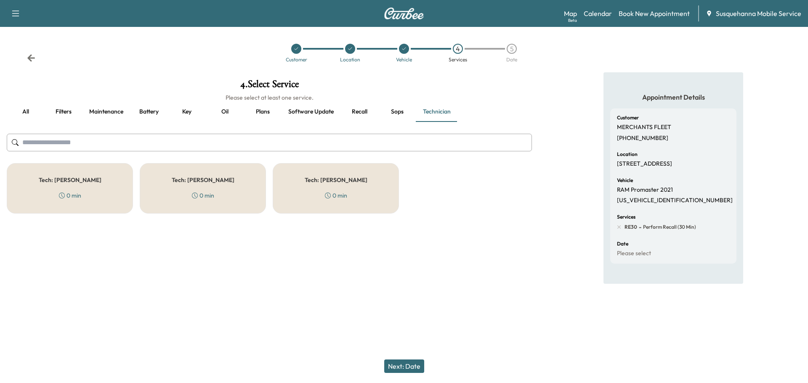
click at [341, 192] on div "0 min" at bounding box center [336, 195] width 22 height 8
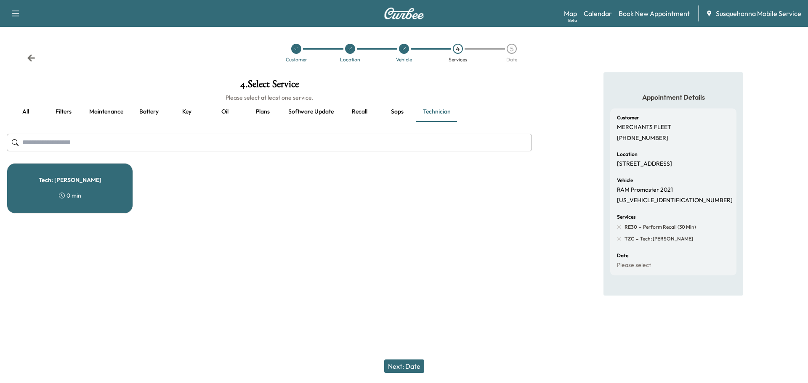
click at [400, 370] on button "Next: Date" at bounding box center [404, 366] width 40 height 13
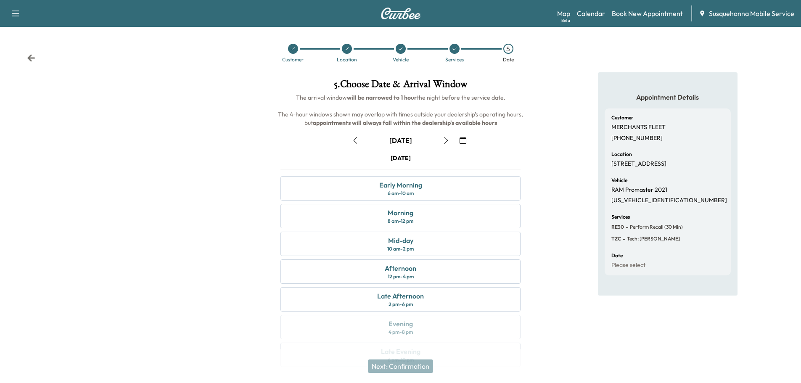
click at [464, 141] on icon "button" at bounding box center [463, 140] width 7 height 7
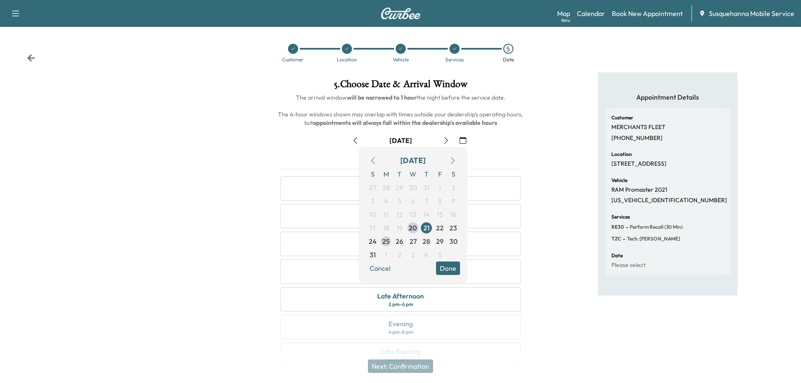
click at [388, 242] on span "25" at bounding box center [386, 241] width 8 height 10
click at [448, 270] on button "Done" at bounding box center [448, 268] width 24 height 13
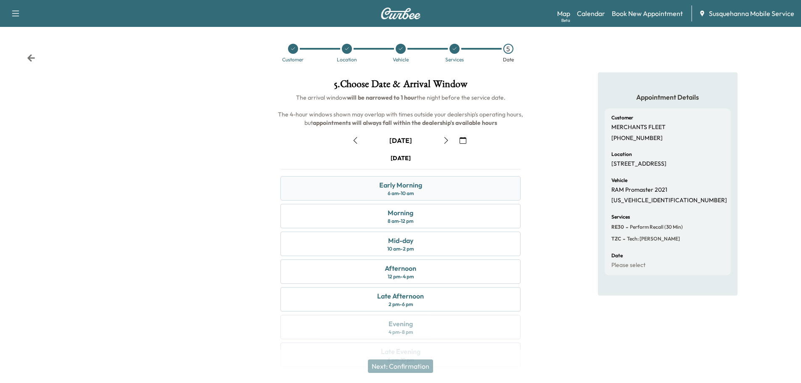
click at [450, 190] on div "Early Morning 6 am - 10 am" at bounding box center [401, 188] width 240 height 24
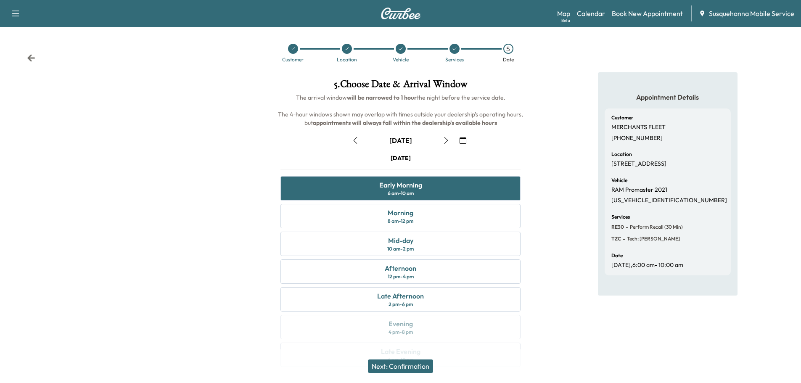
click at [422, 365] on button "Next: Confirmation" at bounding box center [400, 366] width 65 height 13
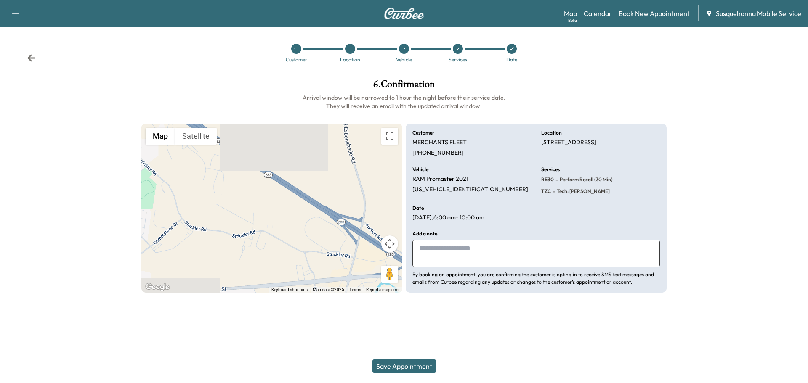
click at [501, 243] on textarea at bounding box center [535, 254] width 247 height 28
type textarea "**********"
click at [413, 362] on button "Save Appointment" at bounding box center [404, 366] width 64 height 13
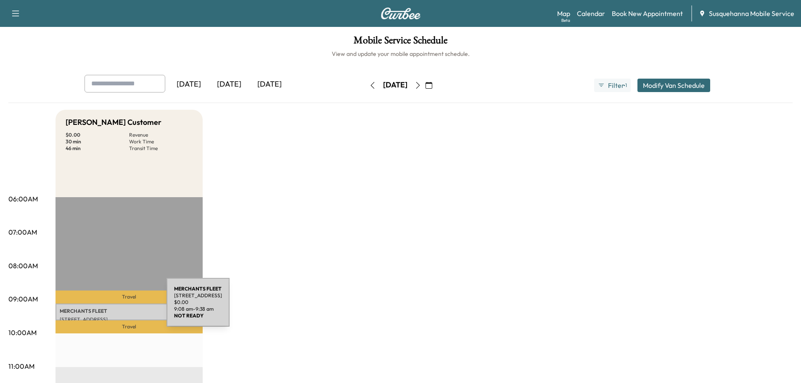
click at [103, 308] on p "MERCHANTS FLEET" at bounding box center [129, 311] width 139 height 7
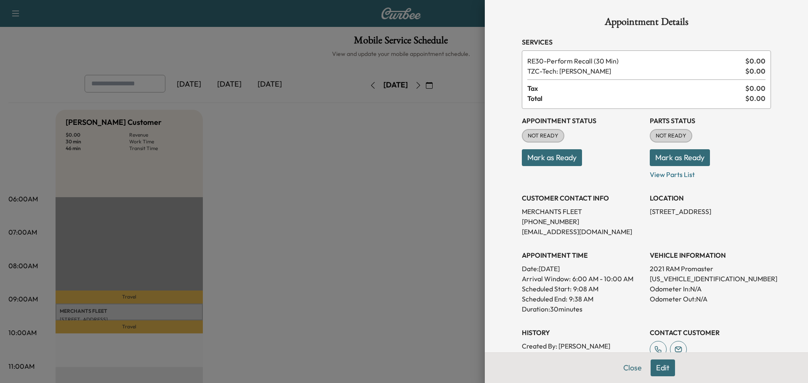
click at [657, 159] on button "Mark as Ready" at bounding box center [679, 157] width 60 height 17
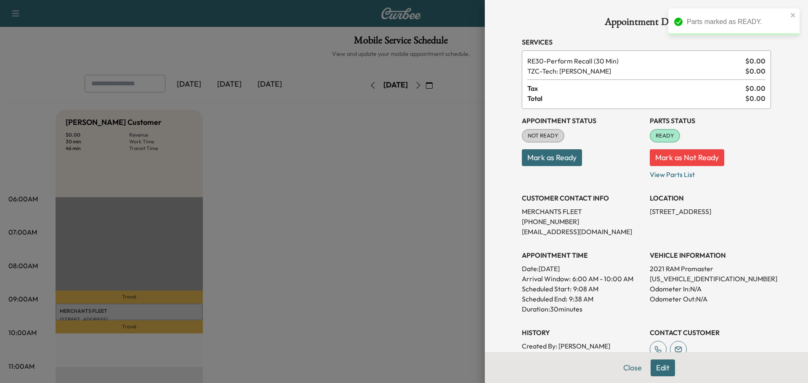
click at [555, 153] on button "Mark as Ready" at bounding box center [552, 157] width 60 height 17
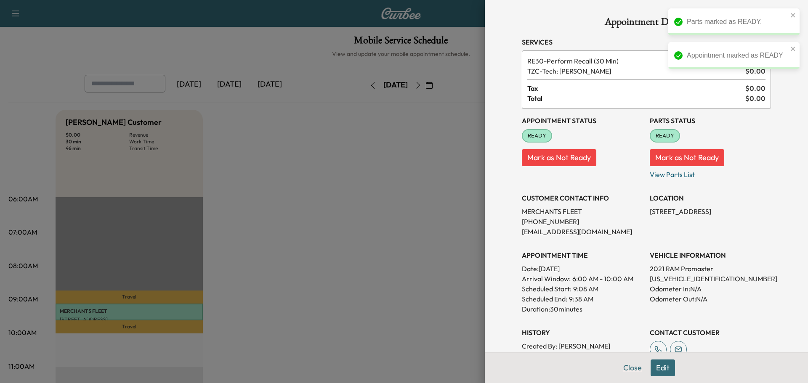
click at [631, 367] on button "Close" at bounding box center [631, 368] width 29 height 17
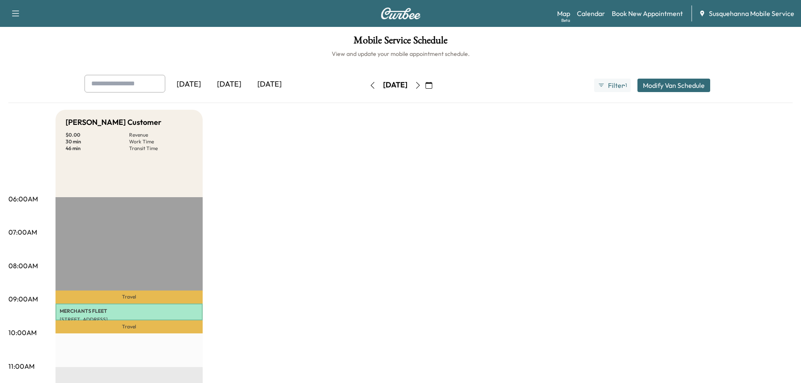
click at [651, 88] on button "Modify Van Schedule" at bounding box center [674, 85] width 73 height 13
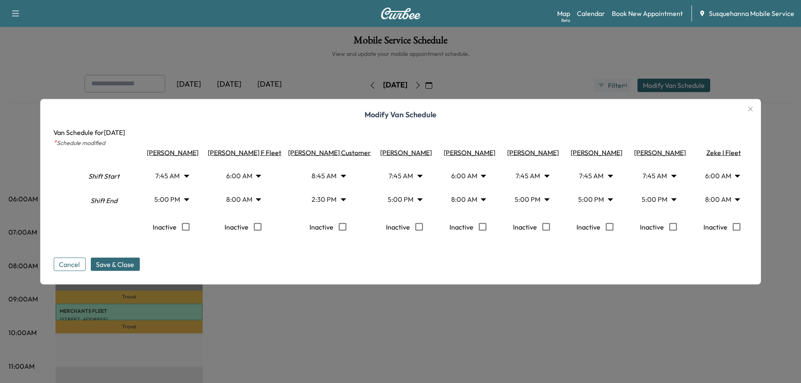
click at [756, 106] on icon "button" at bounding box center [751, 109] width 10 height 10
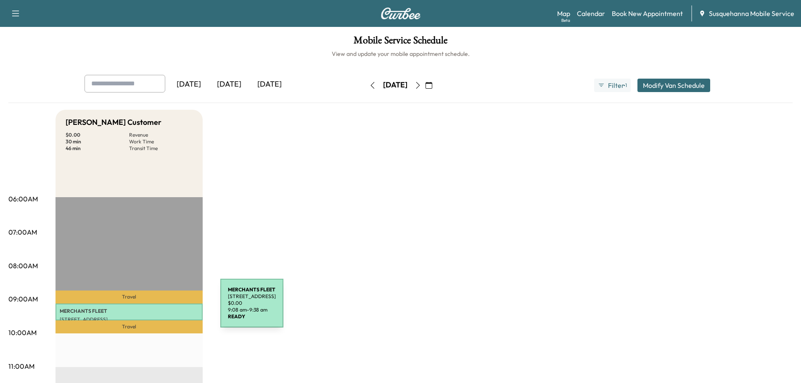
click at [156, 309] on p "MERCHANTS FLEET" at bounding box center [129, 311] width 139 height 7
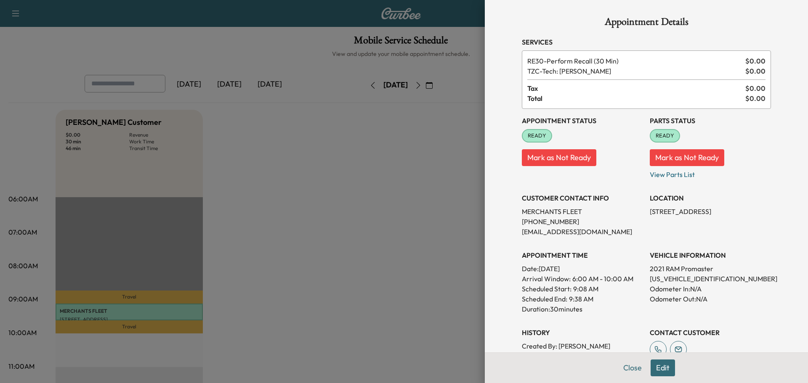
click at [655, 370] on button "Edit" at bounding box center [662, 368] width 24 height 17
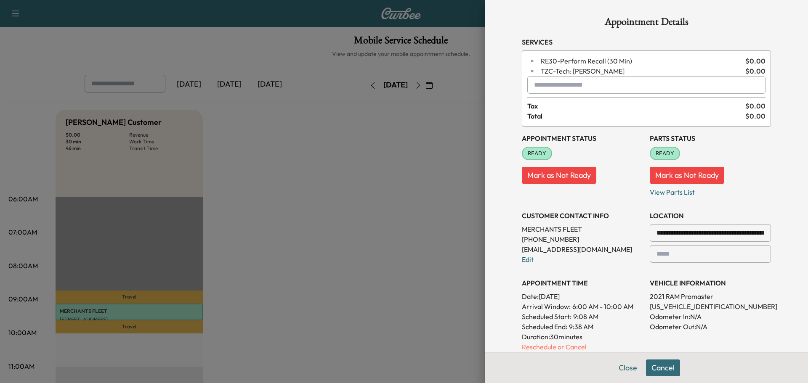
click at [567, 347] on p "Reschedule or Cancel" at bounding box center [582, 347] width 121 height 10
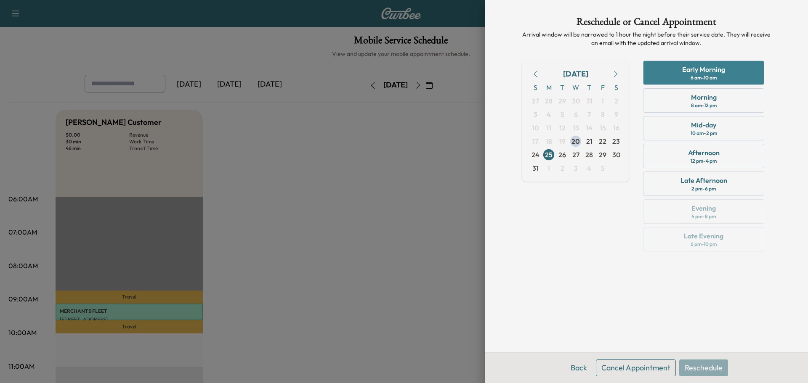
click at [686, 63] on div "Early Morning 6 am - 10 am" at bounding box center [703, 73] width 121 height 24
click at [693, 366] on button "Reschedule" at bounding box center [703, 368] width 49 height 17
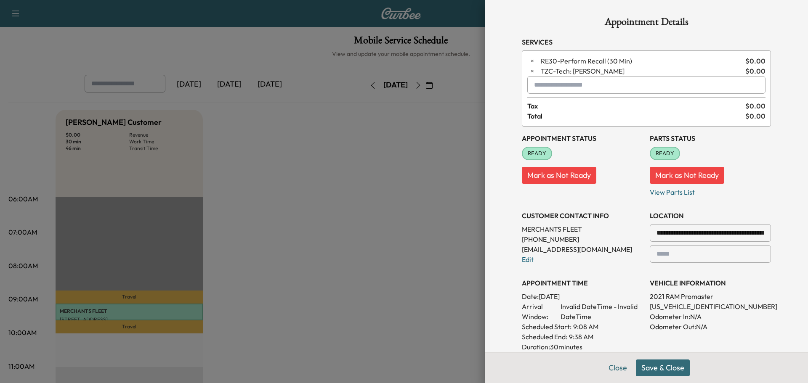
click at [659, 375] on button "Save & Close" at bounding box center [663, 368] width 54 height 17
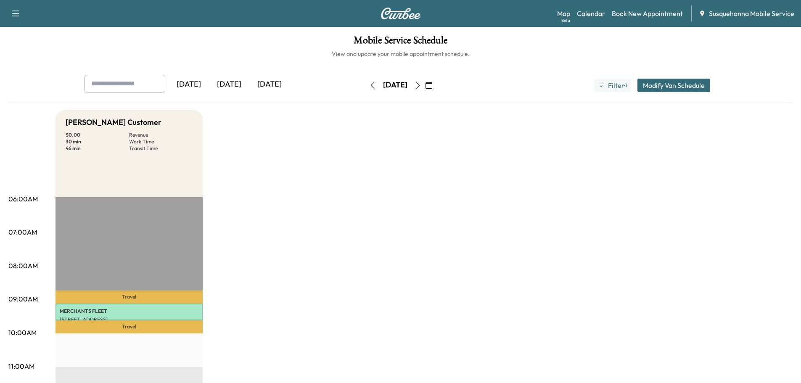
click at [432, 85] on icon "button" at bounding box center [429, 85] width 7 height 7
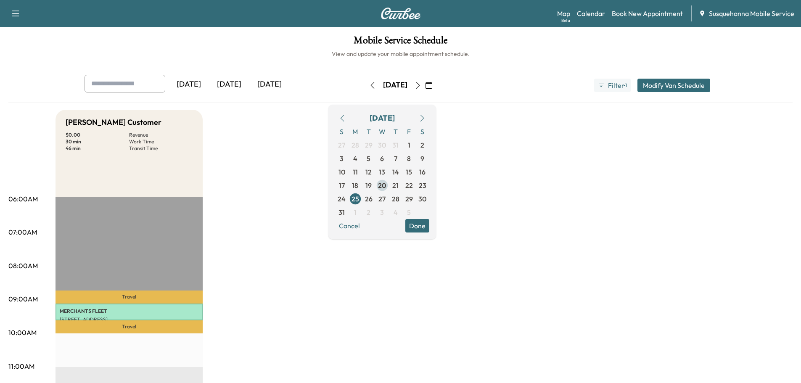
click at [387, 187] on span "20" at bounding box center [382, 185] width 8 height 10
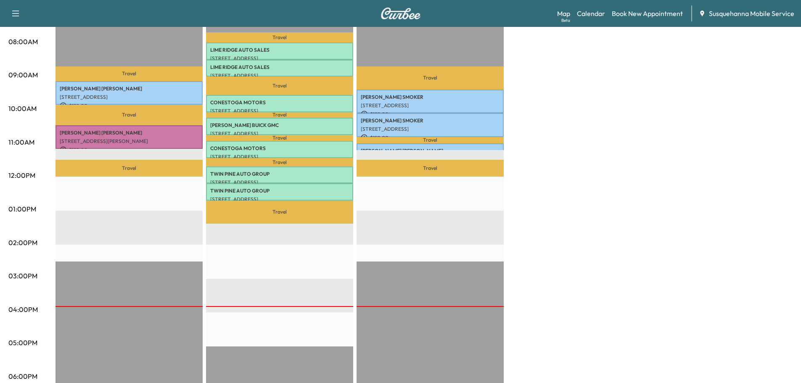
scroll to position [45, 0]
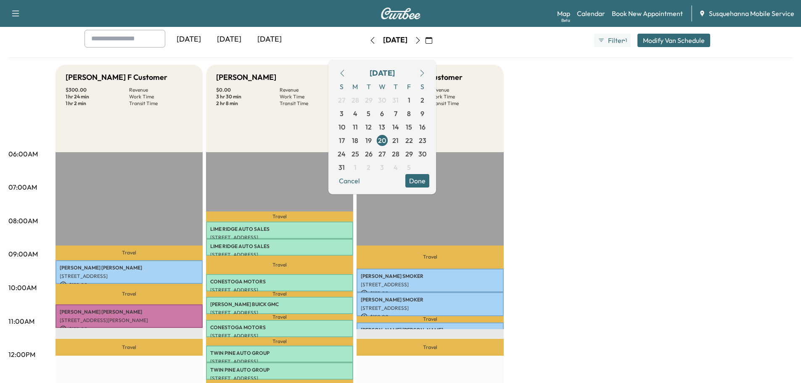
click at [429, 183] on button "Done" at bounding box center [417, 180] width 24 height 13
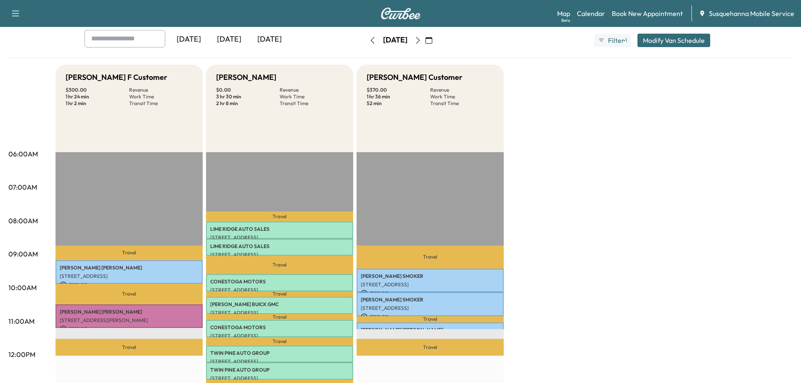
click at [421, 38] on icon "button" at bounding box center [418, 40] width 7 height 7
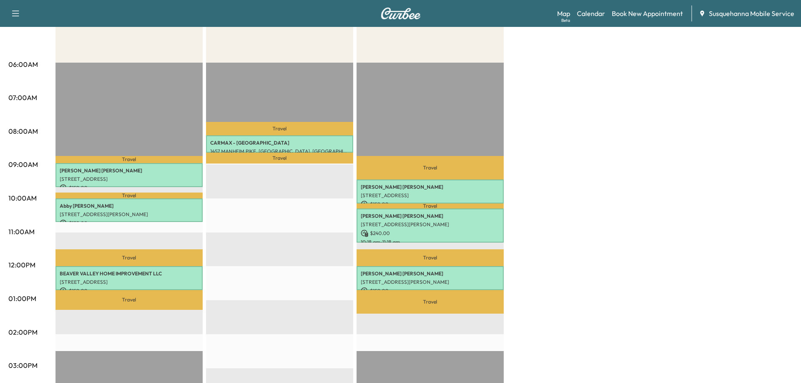
scroll to position [45, 0]
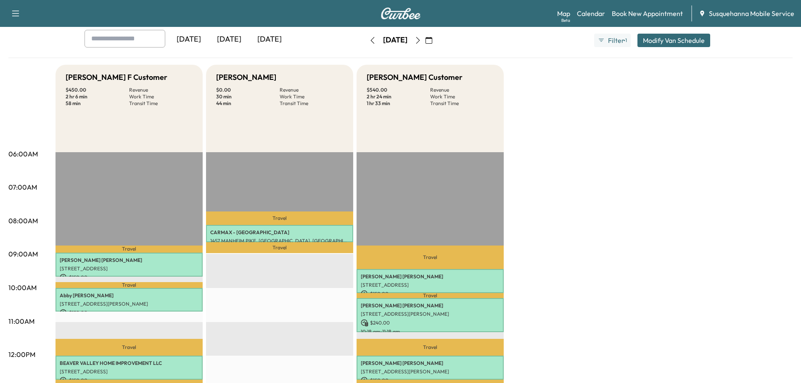
click at [421, 41] on icon "button" at bounding box center [418, 40] width 7 height 7
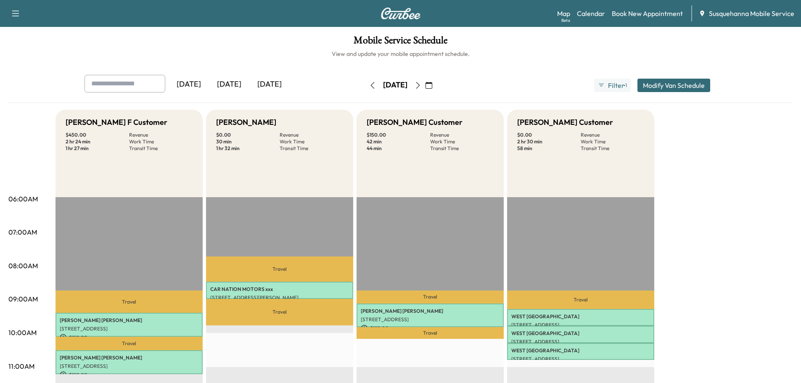
click at [365, 84] on button "button" at bounding box center [372, 85] width 14 height 13
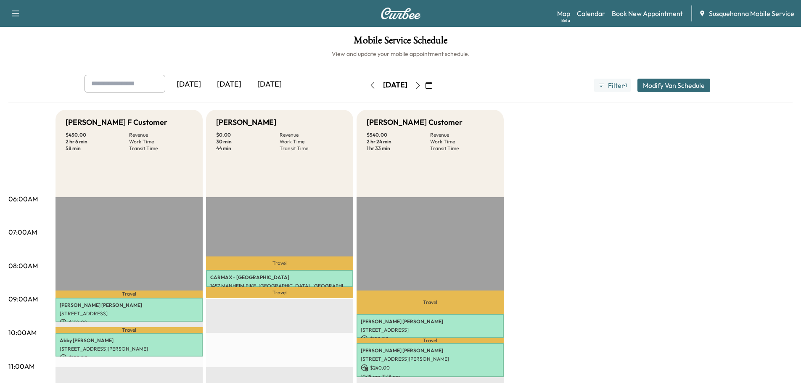
click at [425, 89] on button "button" at bounding box center [418, 85] width 14 height 13
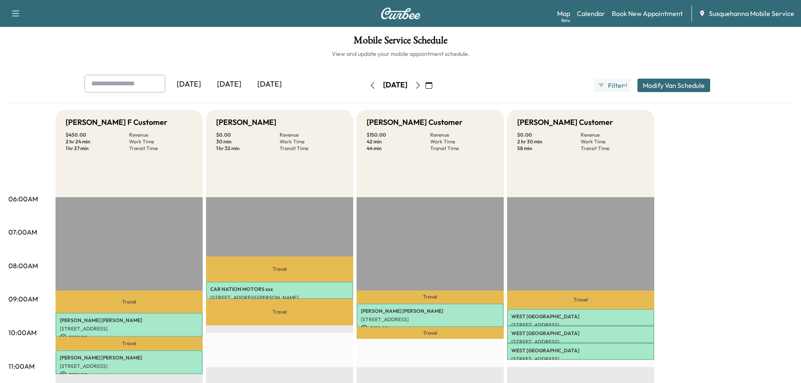
click at [365, 85] on button "button" at bounding box center [372, 85] width 14 height 13
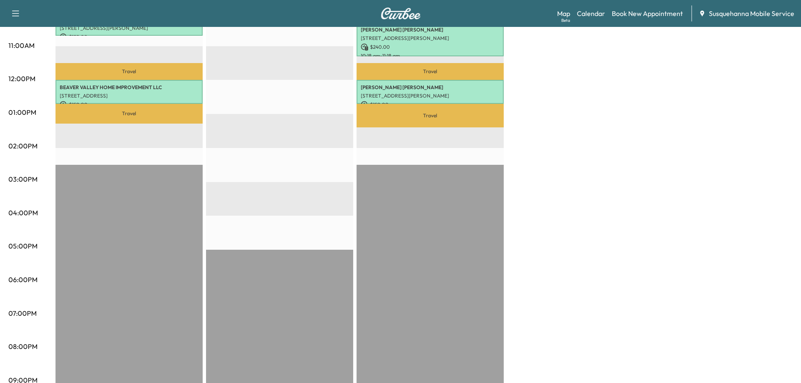
scroll to position [142, 0]
